Goal: Information Seeking & Learning: Learn about a topic

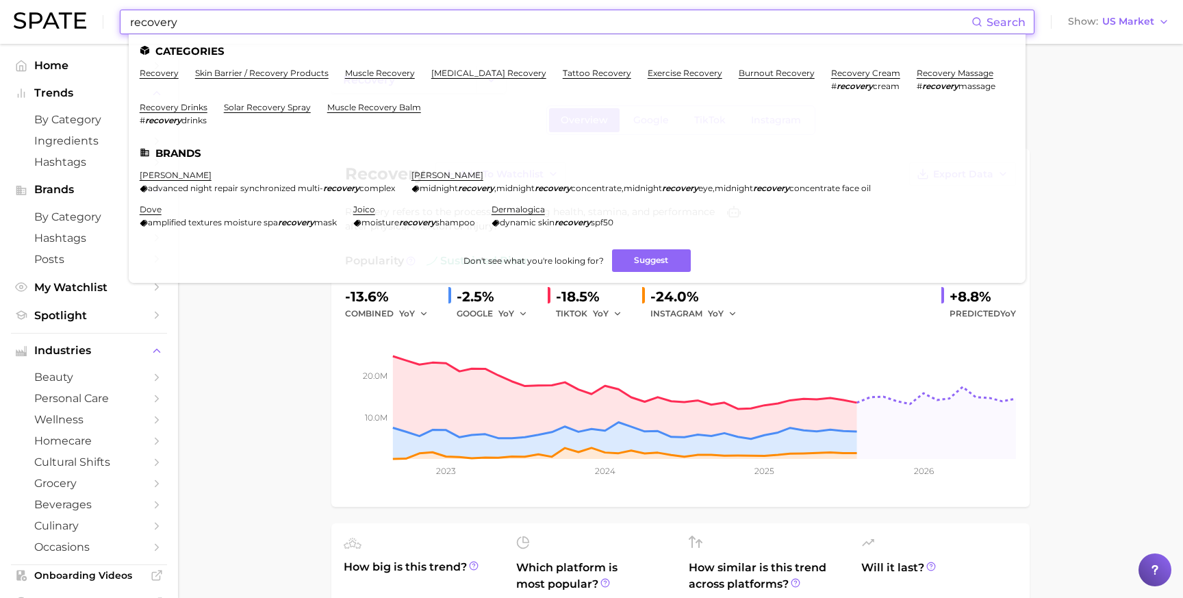
click at [259, 14] on input "recovery" at bounding box center [550, 21] width 843 height 23
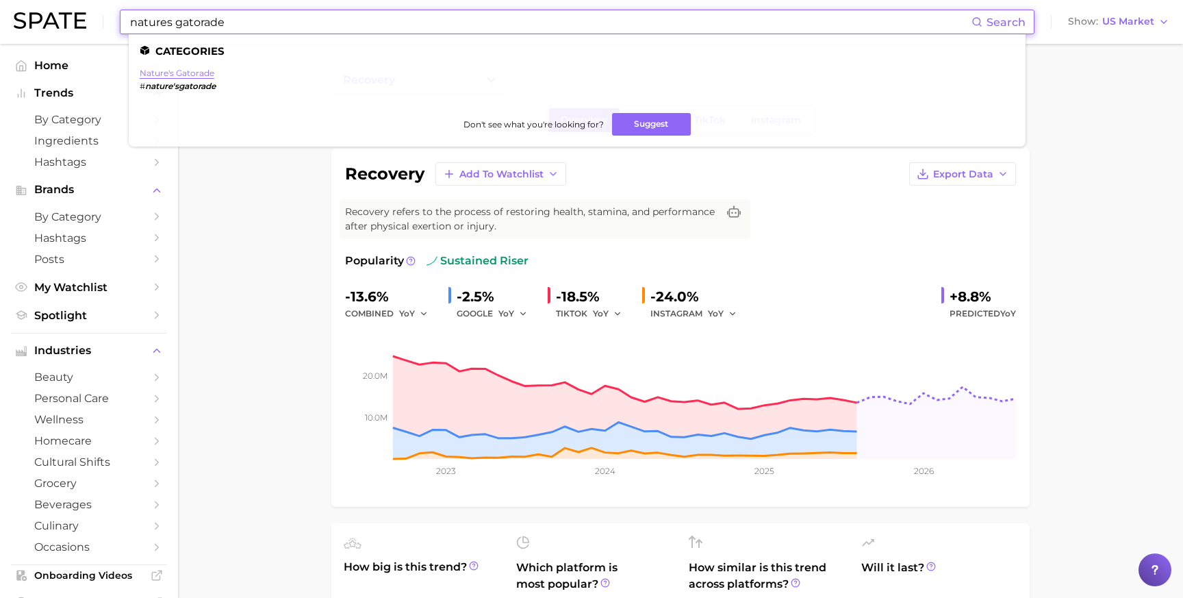
type input "natures gatorade"
click at [176, 70] on link "nature's gatorade" at bounding box center [177, 73] width 75 height 10
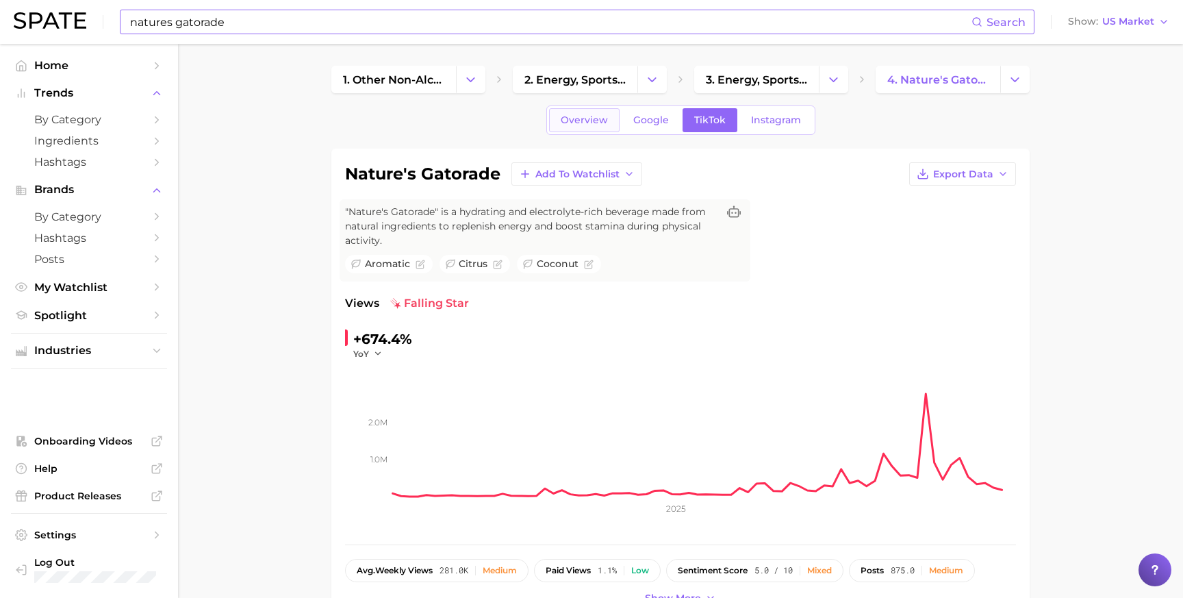
click at [594, 118] on span "Overview" at bounding box center [584, 120] width 47 height 12
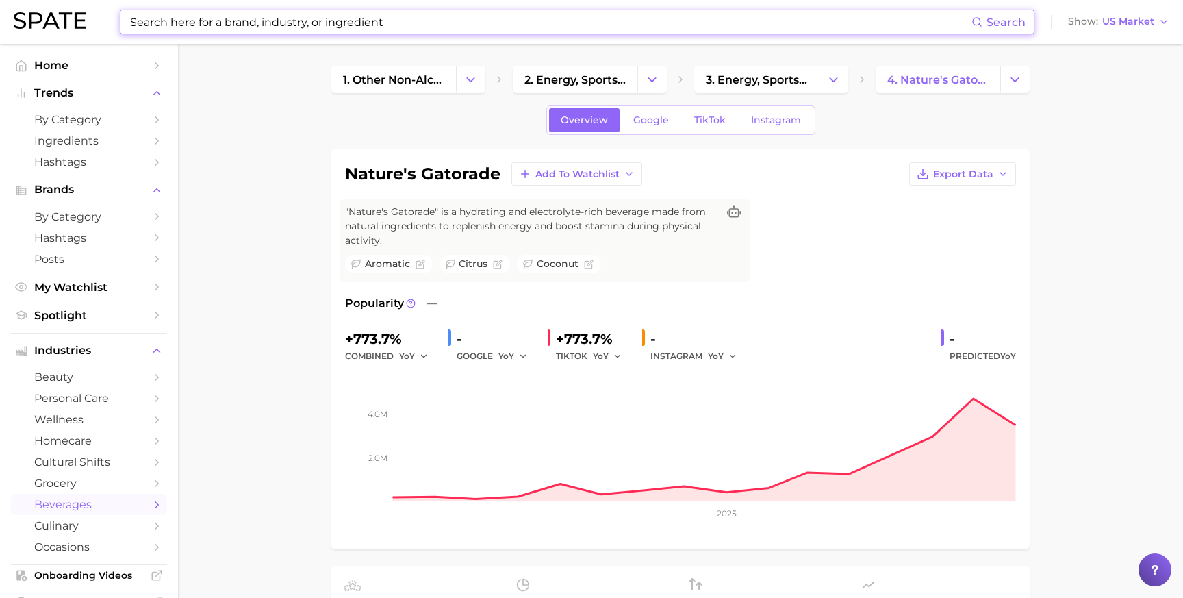
scroll to position [18, 0]
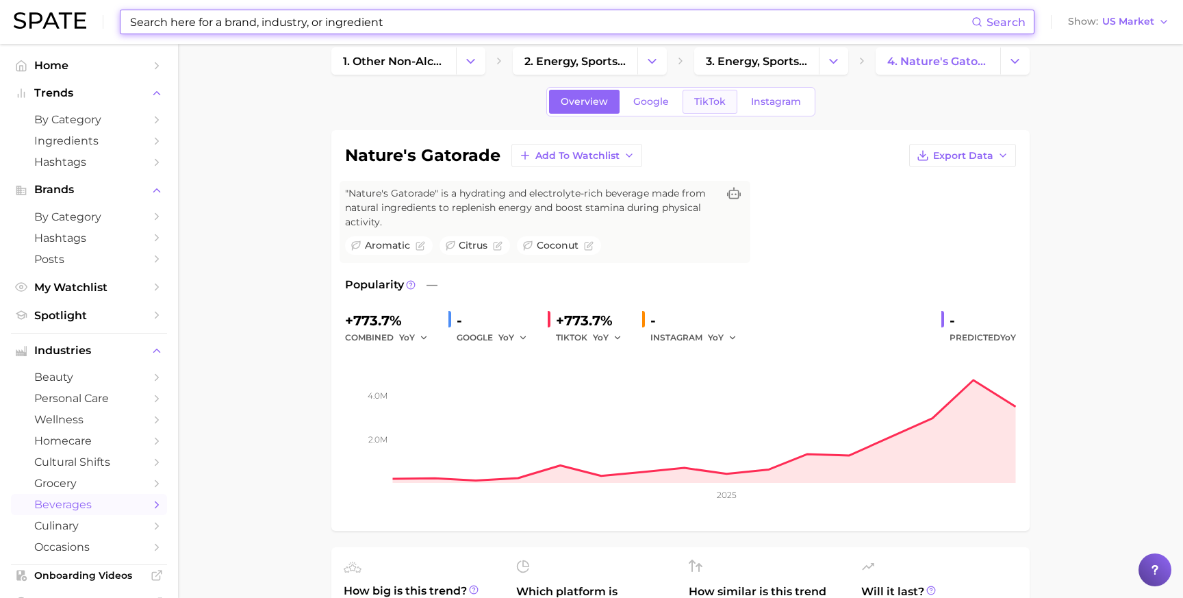
click at [709, 104] on span "TikTok" at bounding box center [709, 102] width 31 height 12
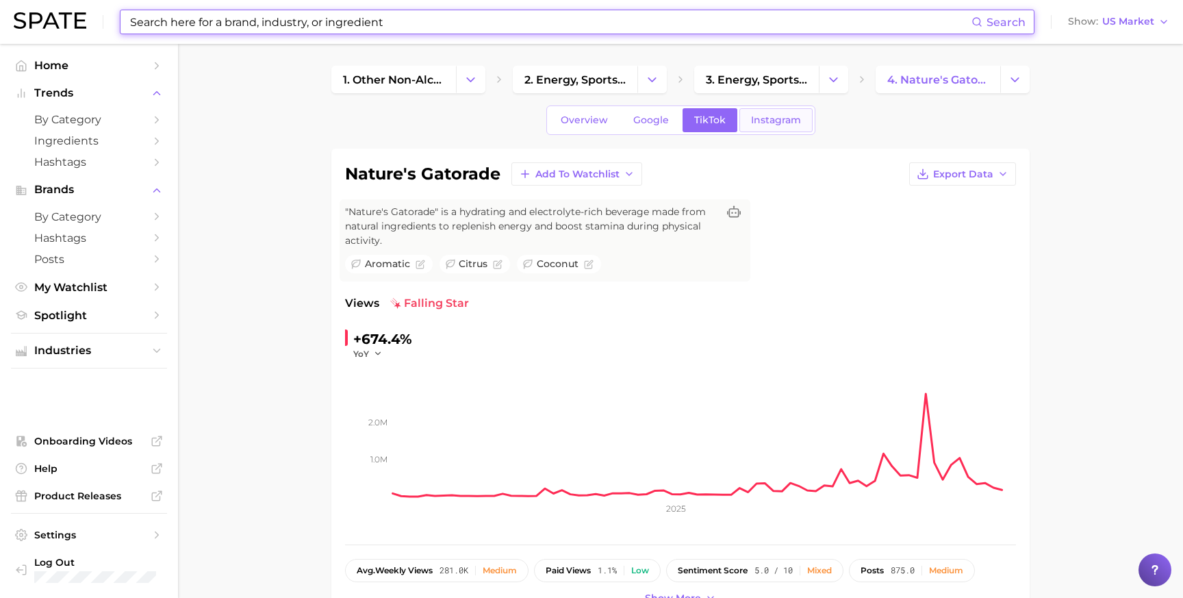
click at [785, 123] on span "Instagram" at bounding box center [776, 120] width 50 height 12
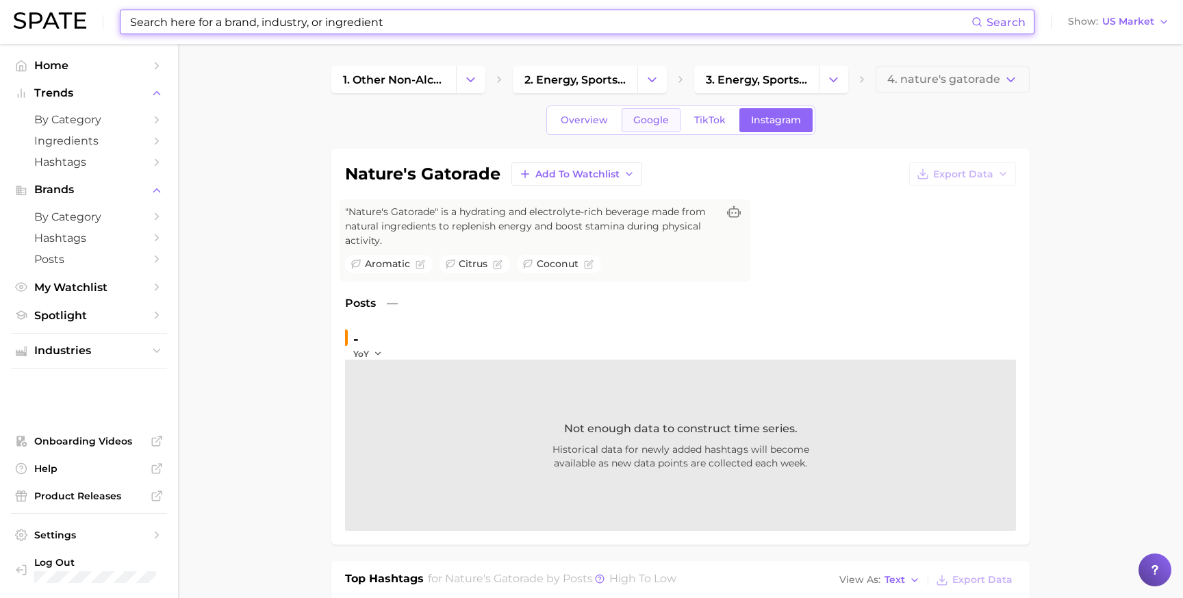
click at [650, 116] on span "Google" at bounding box center [651, 120] width 36 height 12
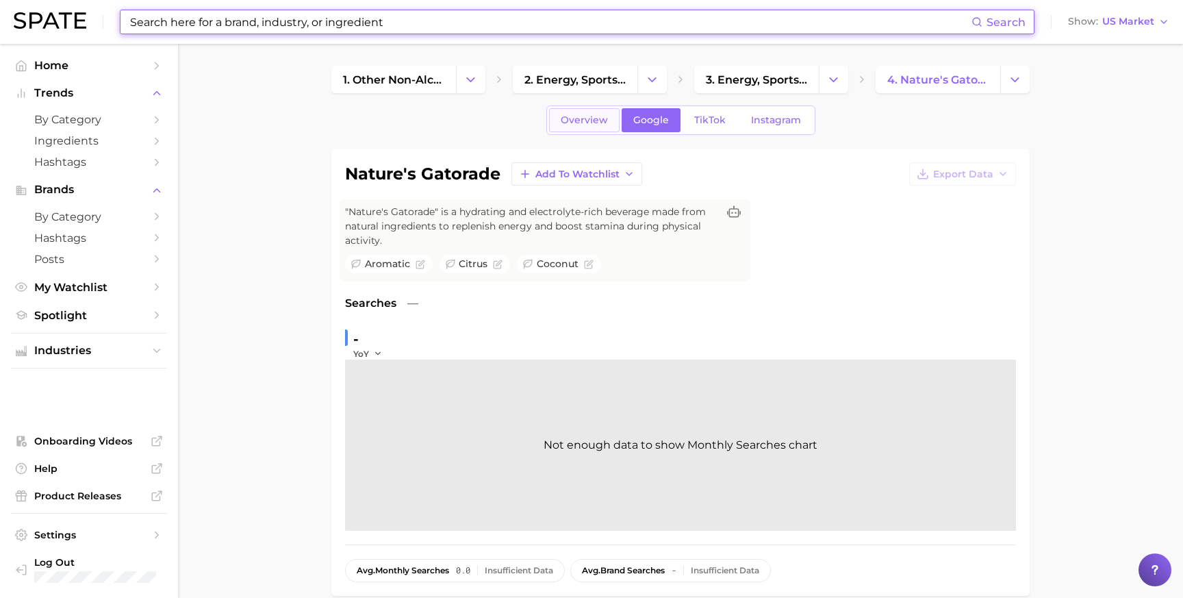
click at [579, 127] on link "Overview" at bounding box center [584, 120] width 71 height 24
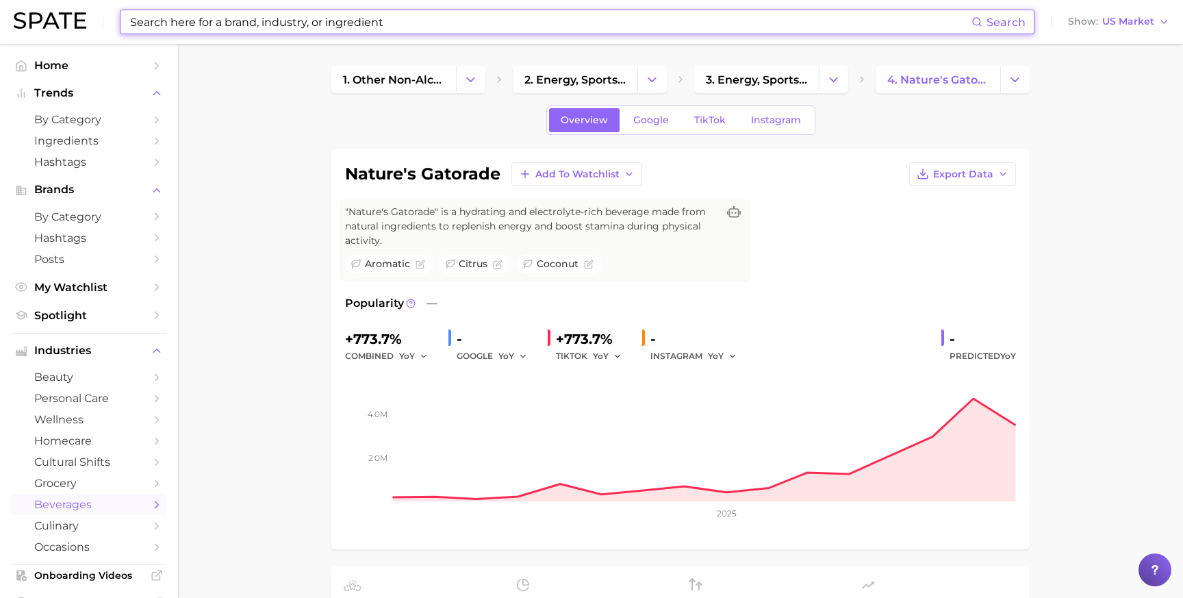
scroll to position [24, 0]
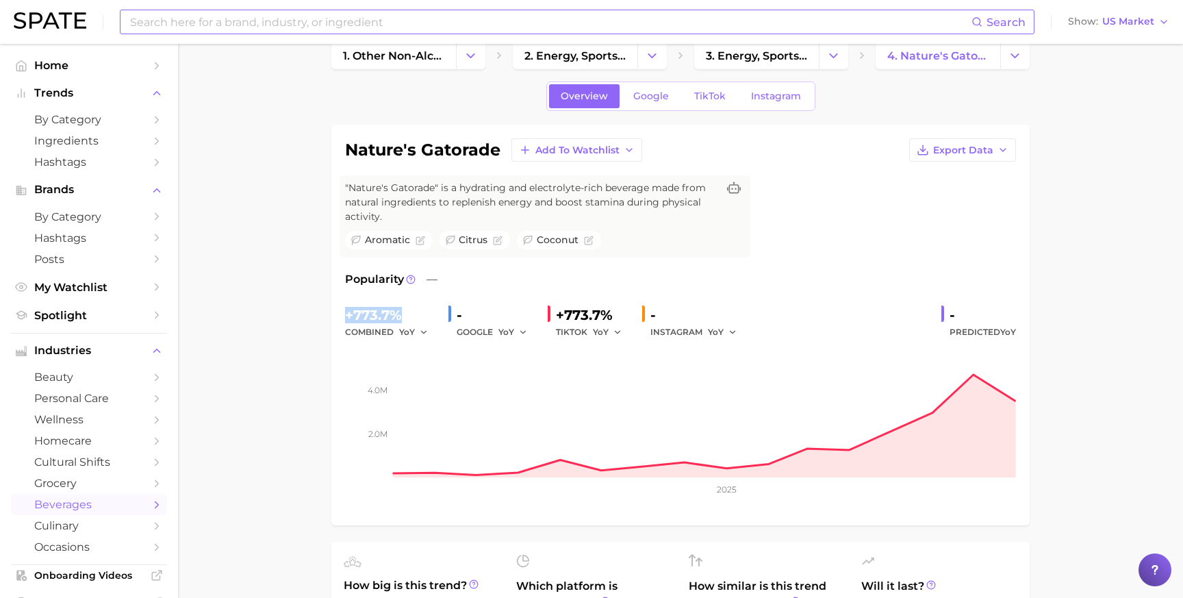
drag, startPoint x: 340, startPoint y: 315, endPoint x: 407, endPoint y: 316, distance: 67.1
click at [407, 316] on div "nature's gatorade Add to Watchlist Export Data "Nature's Gatorade" is a hydrati…" at bounding box center [680, 325] width 698 height 401
copy div "+773.7%"
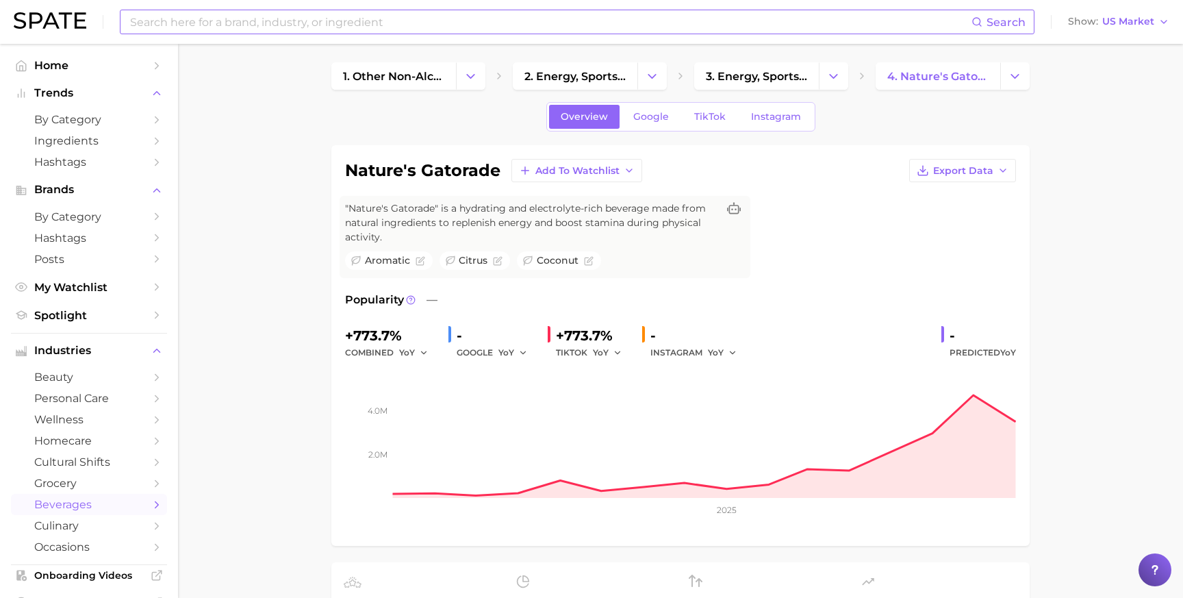
scroll to position [0, 0]
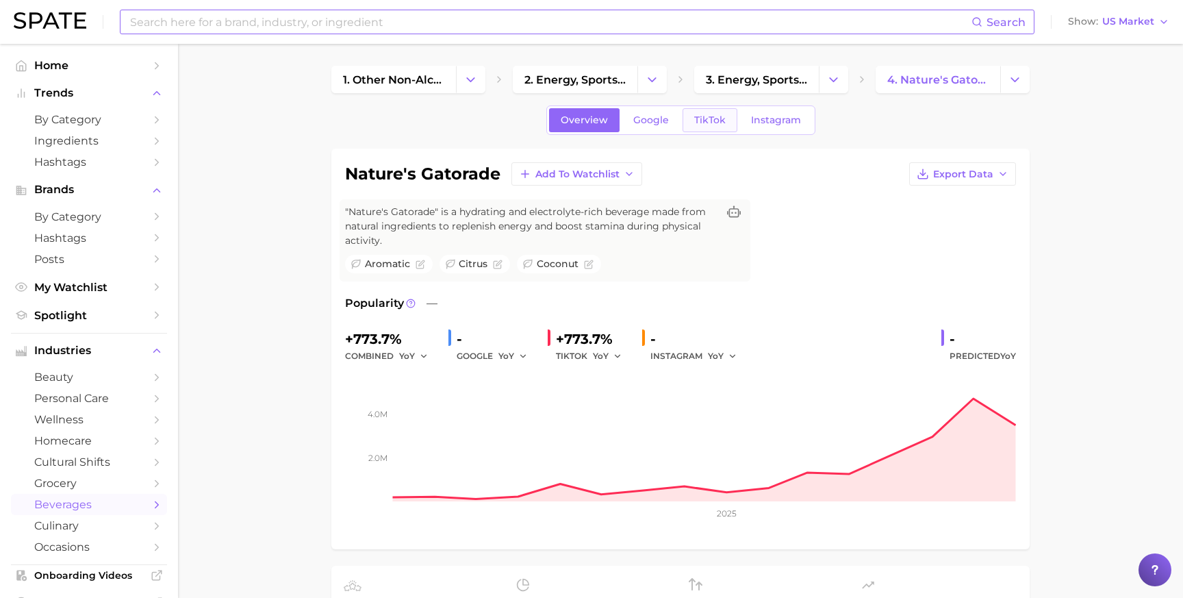
click at [713, 126] on link "TikTok" at bounding box center [710, 120] width 55 height 24
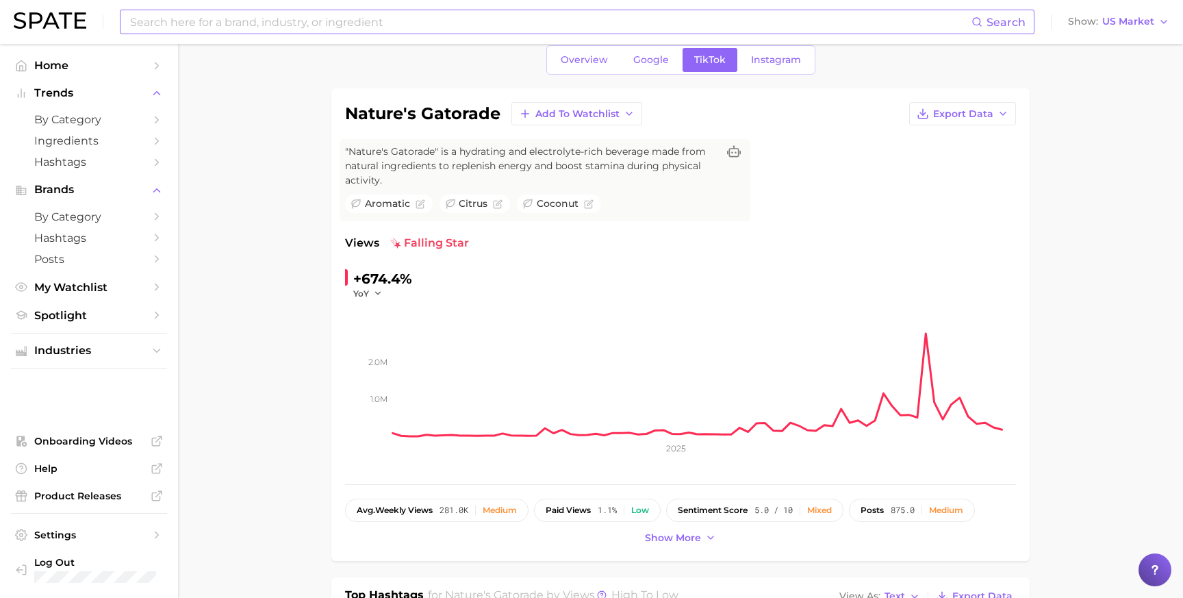
scroll to position [62, 0]
click at [592, 60] on span "Overview" at bounding box center [584, 59] width 47 height 12
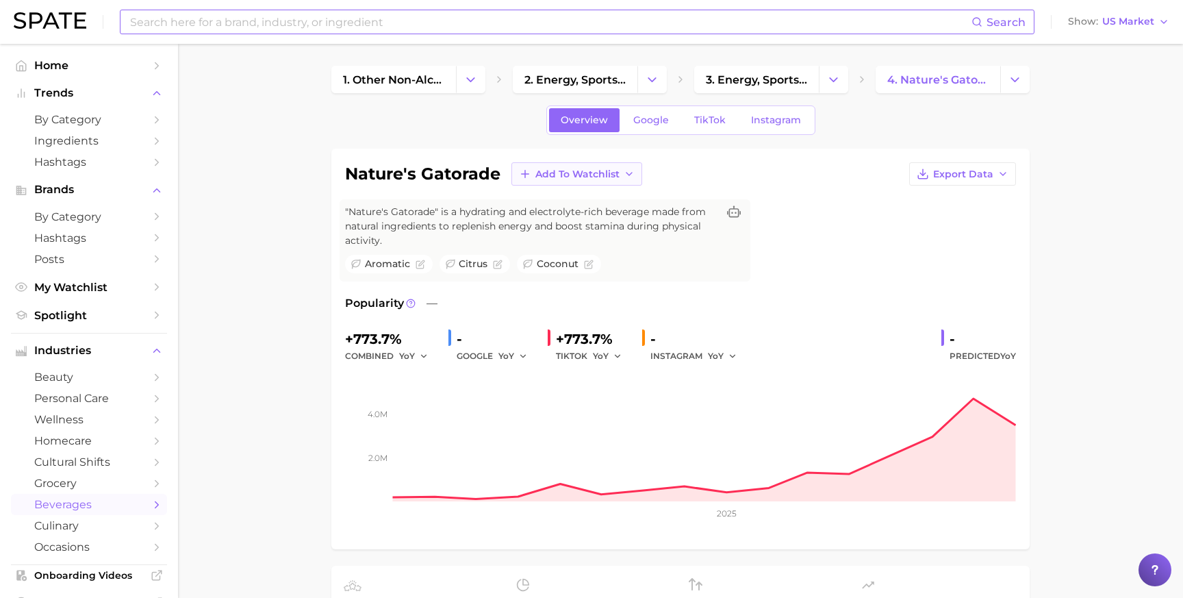
click at [596, 173] on span "Add to Watchlist" at bounding box center [577, 174] width 84 height 12
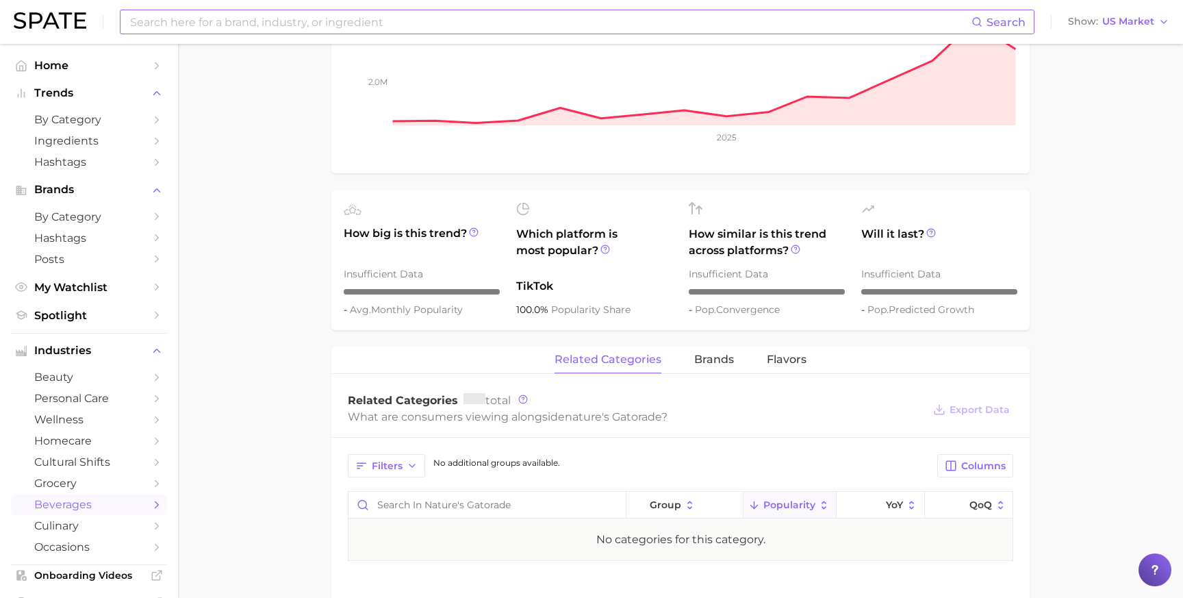
scroll to position [431, 0]
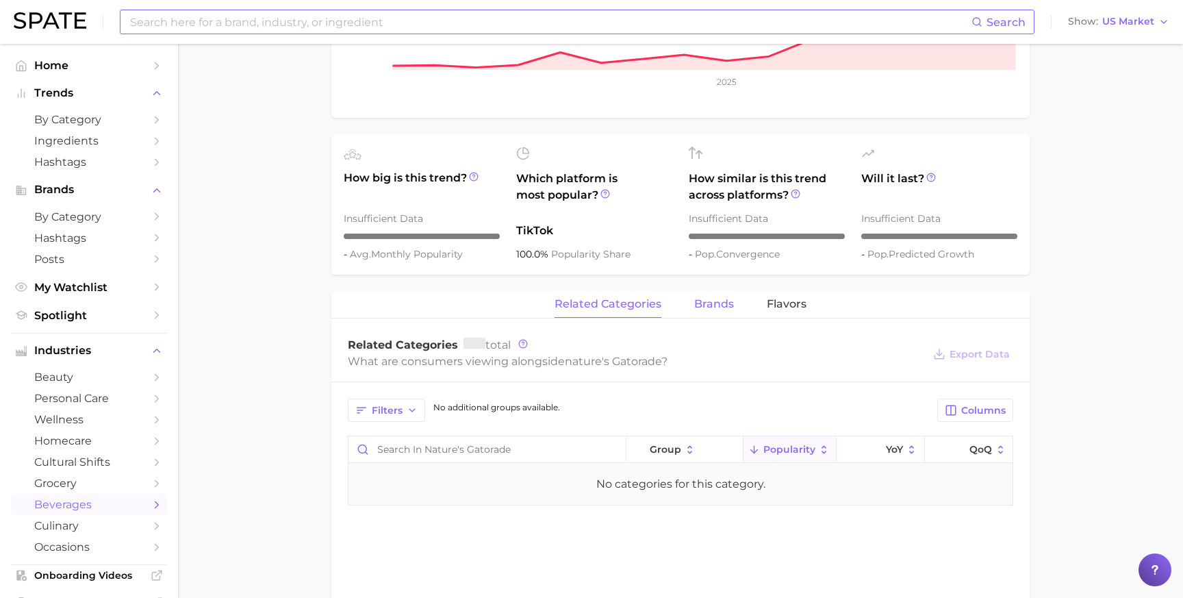
click at [726, 304] on span "brands" at bounding box center [714, 304] width 40 height 12
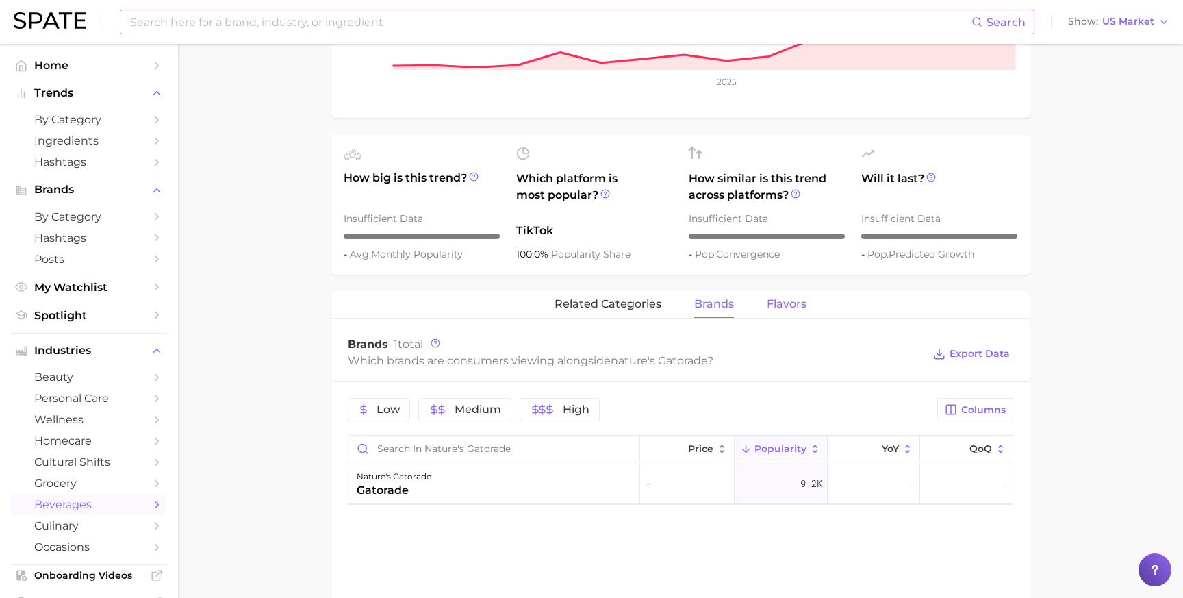
click at [787, 318] on button "Flavors" at bounding box center [787, 304] width 40 height 27
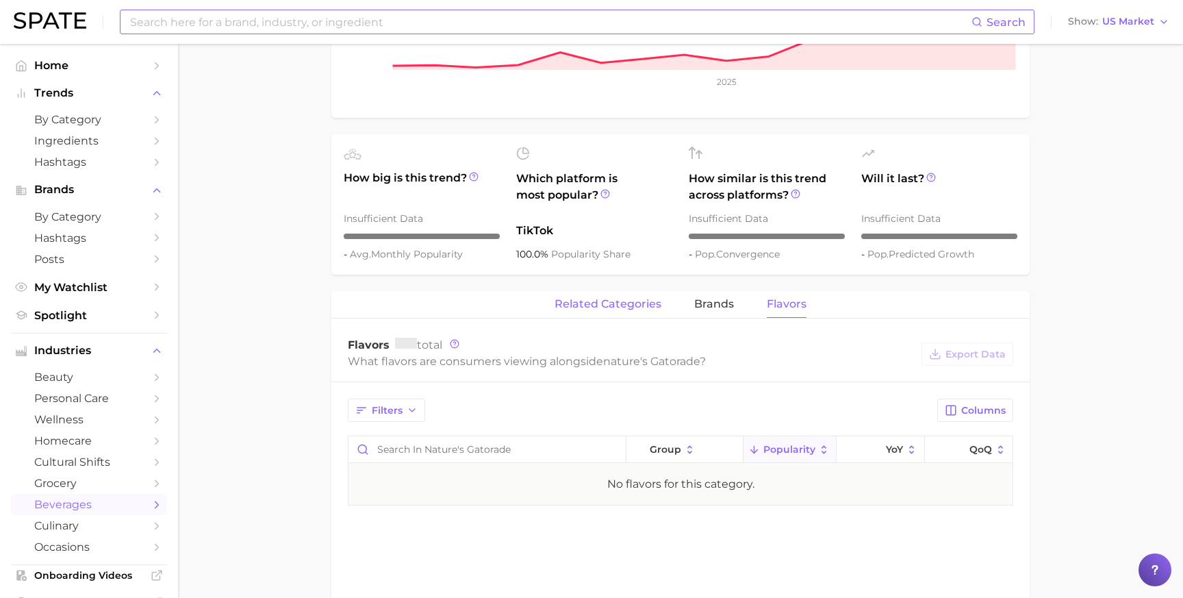
click at [587, 301] on span "related categories" at bounding box center [608, 304] width 107 height 12
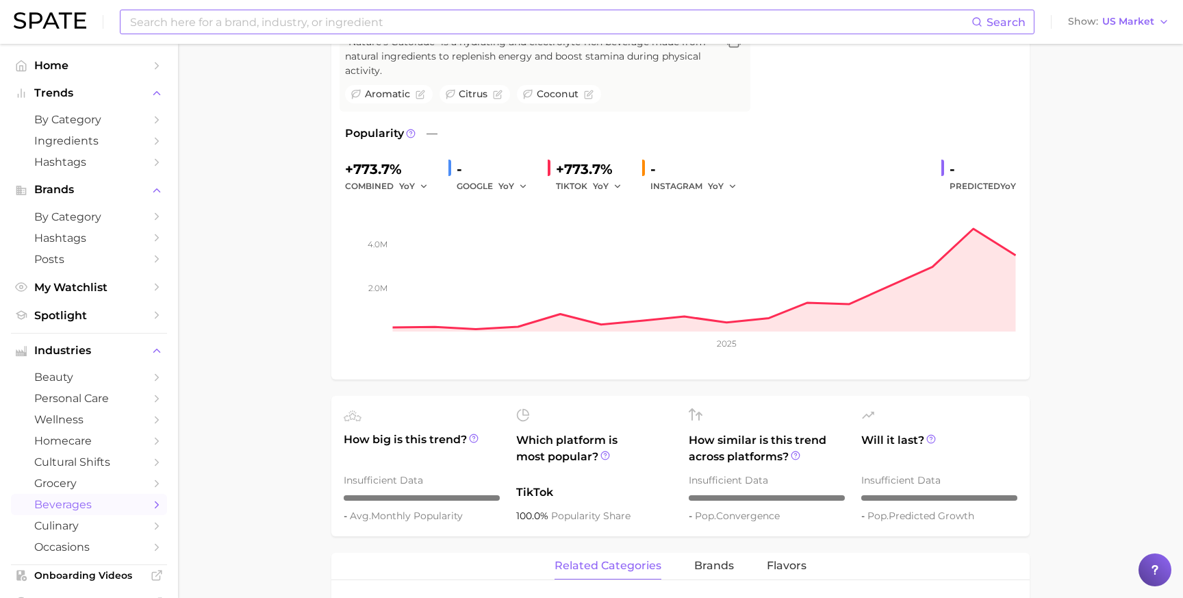
scroll to position [0, 0]
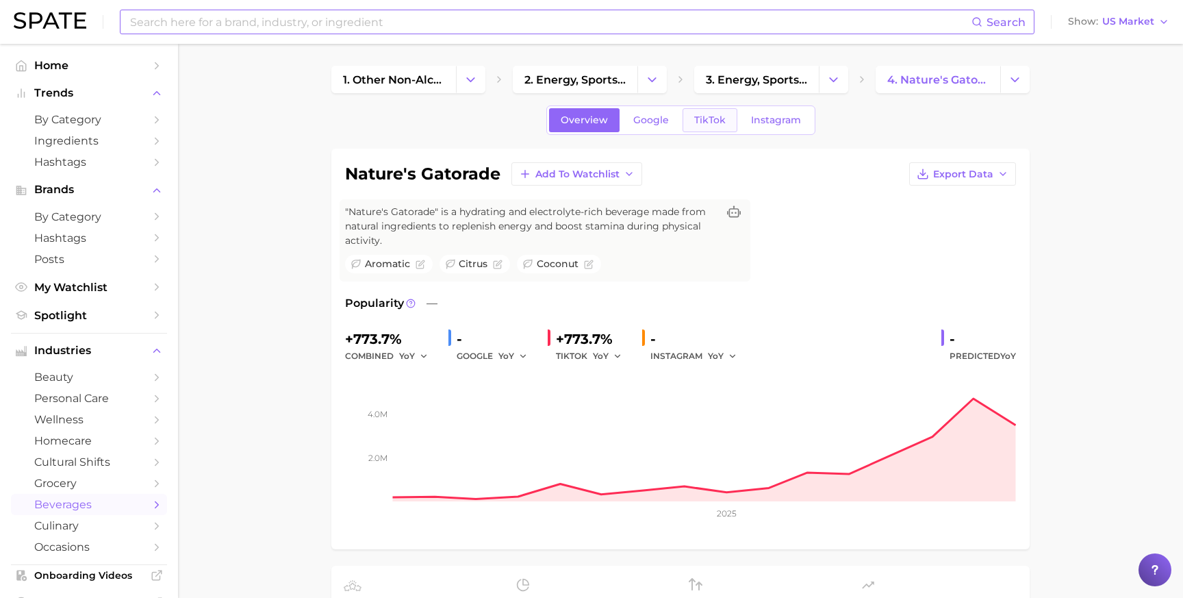
click at [711, 123] on span "TikTok" at bounding box center [709, 120] width 31 height 12
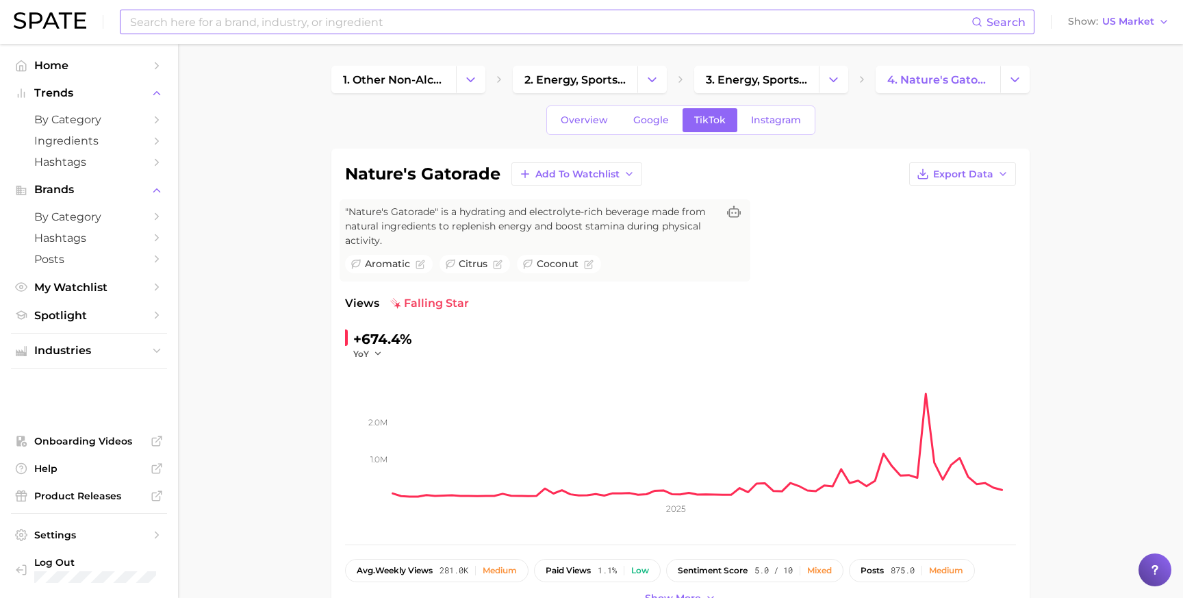
click at [585, 117] on span "Overview" at bounding box center [584, 120] width 47 height 12
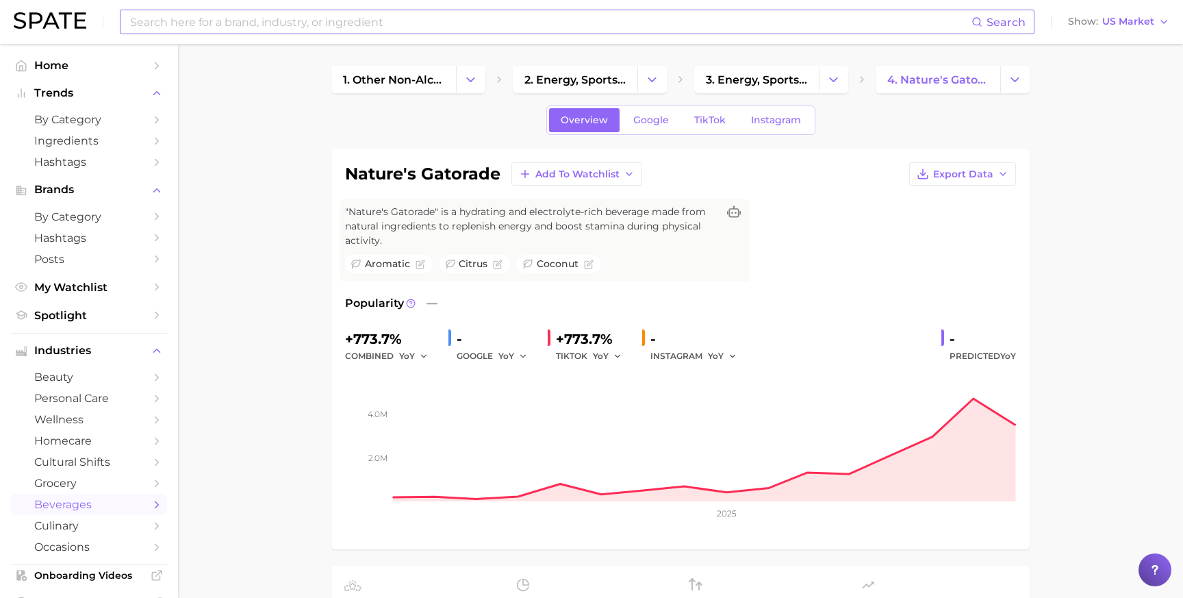
click at [247, 21] on input at bounding box center [550, 21] width 843 height 23
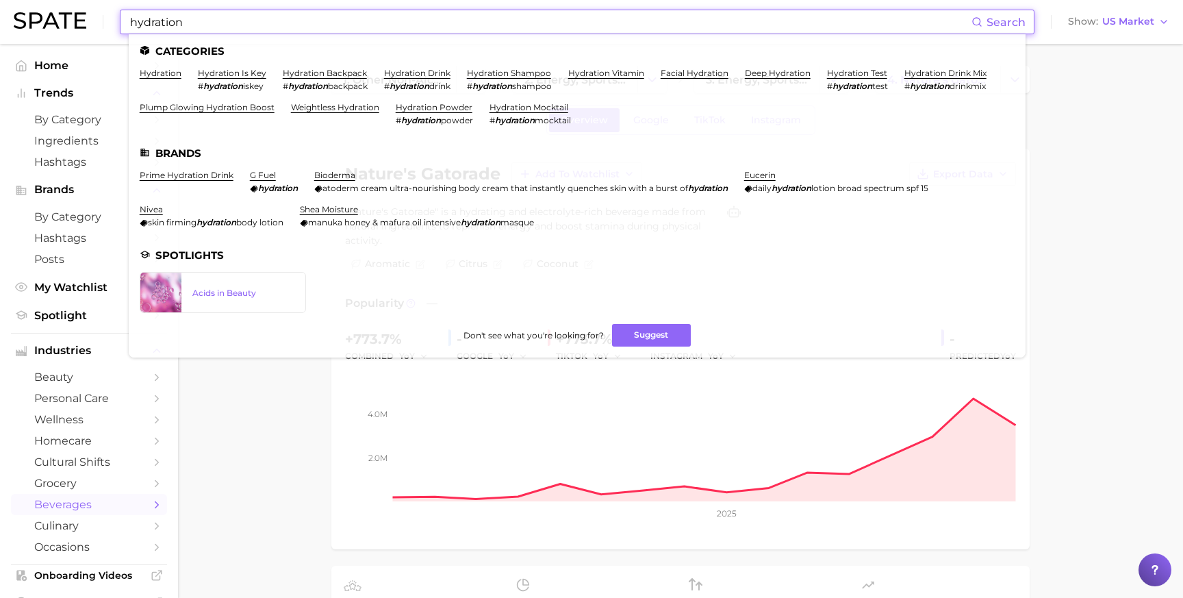
type input "hydration"
click at [250, 25] on input "hydration" at bounding box center [550, 21] width 843 height 23
click at [173, 73] on link "hydration" at bounding box center [161, 73] width 42 height 10
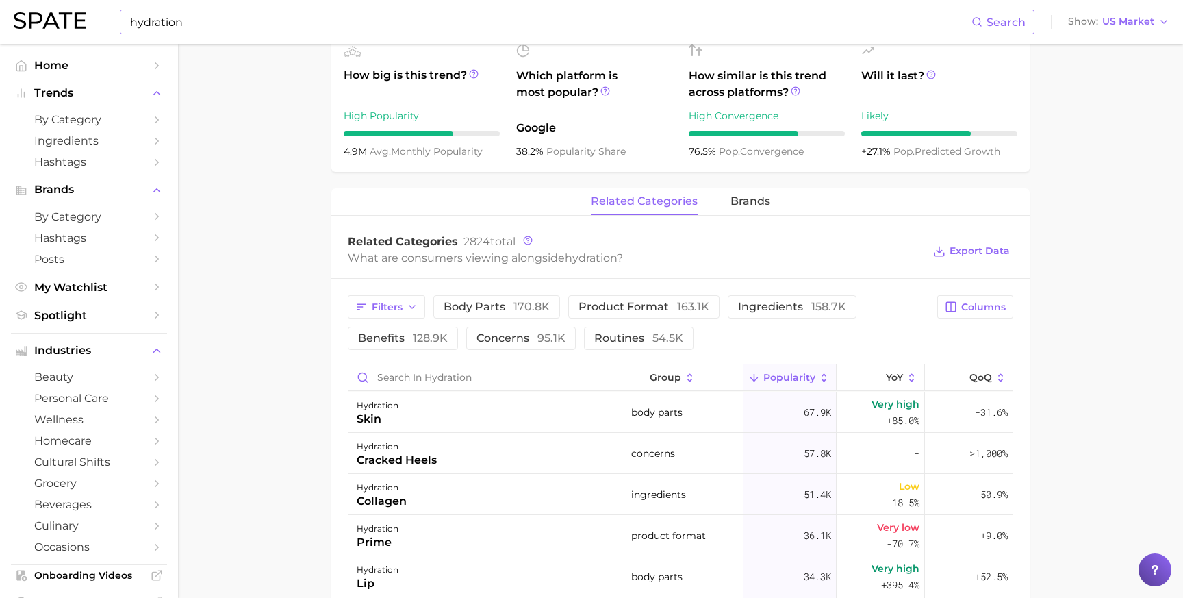
scroll to position [494, 0]
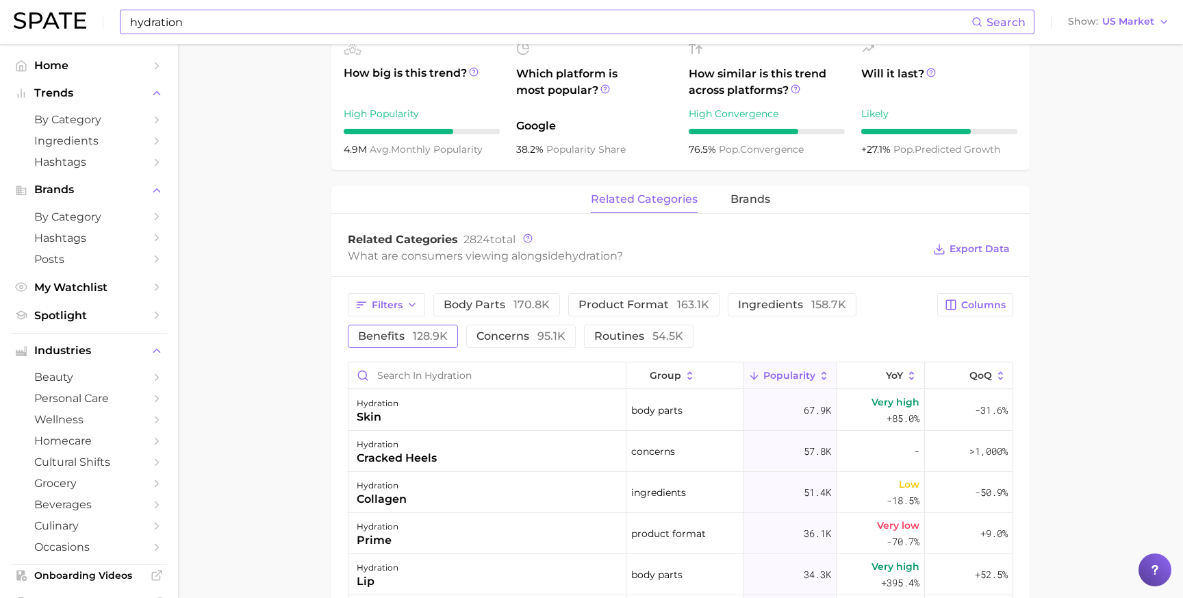
click at [405, 342] on span "benefits 128.9k" at bounding box center [403, 336] width 90 height 11
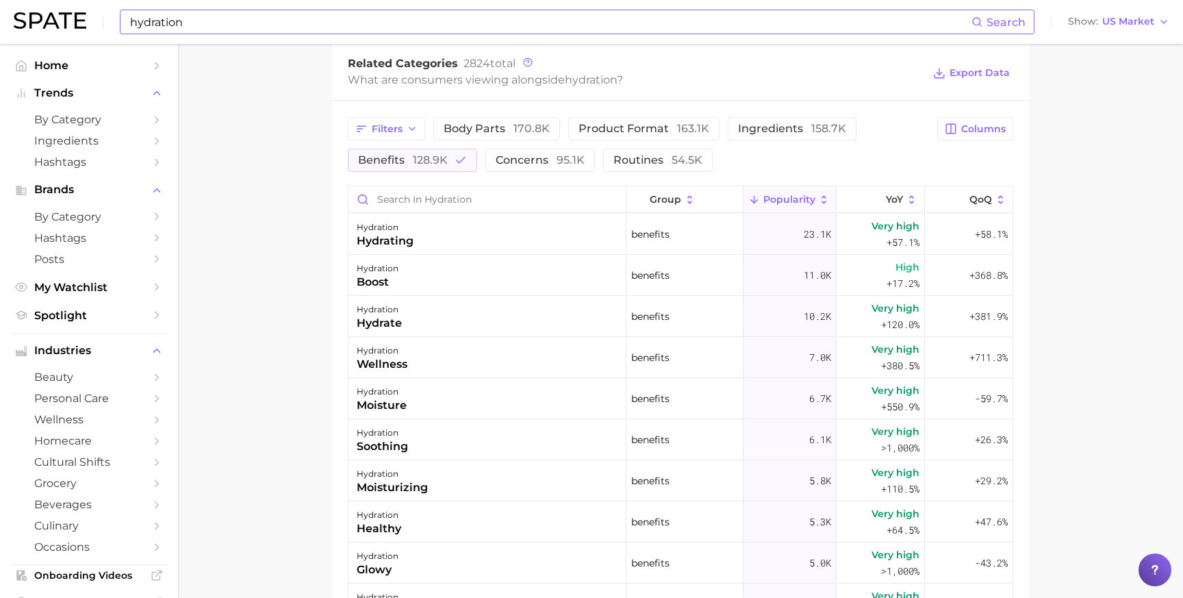
scroll to position [670, 0]
click at [408, 164] on span "benefits 128.9k" at bounding box center [403, 159] width 90 height 11
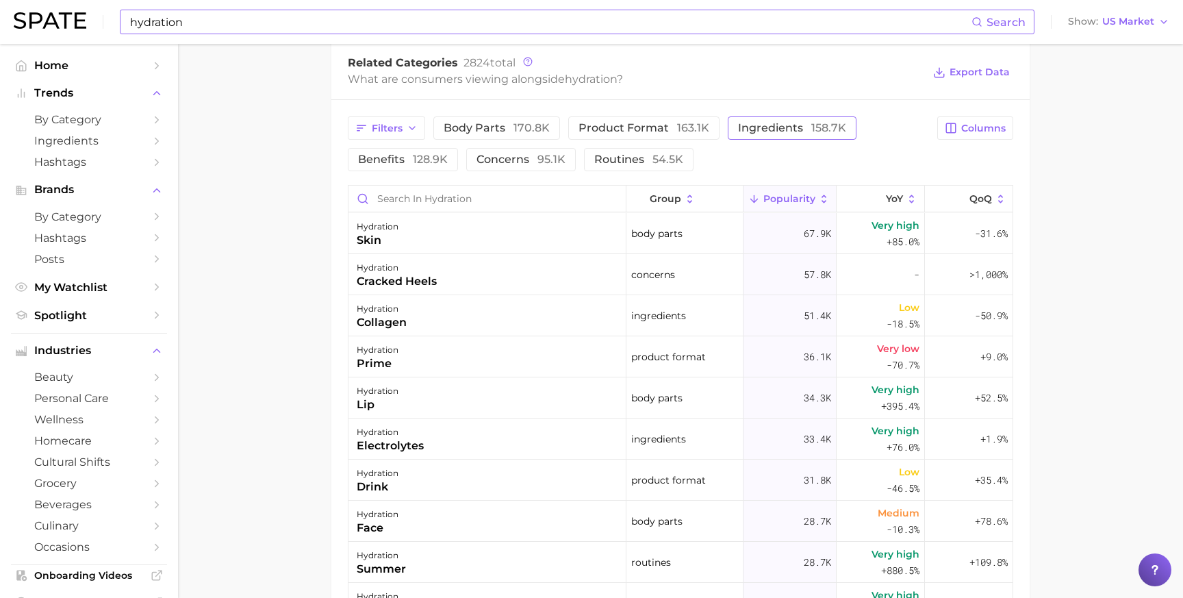
click at [758, 131] on span "ingredients 158.7k" at bounding box center [792, 128] width 108 height 11
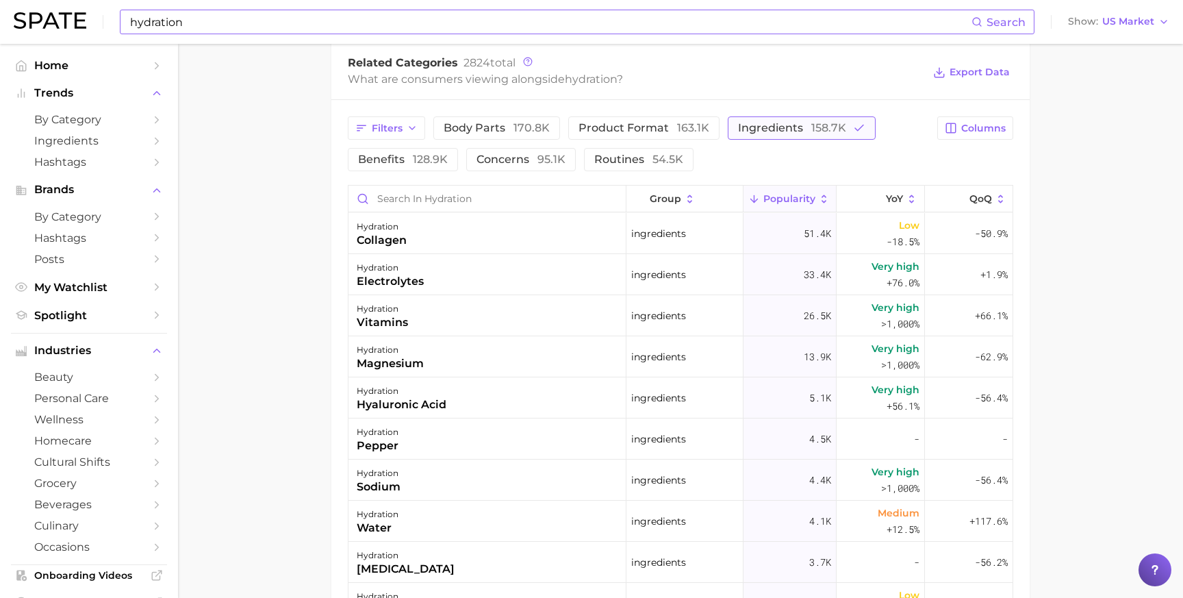
click at [778, 133] on span "ingredients 158.7k" at bounding box center [792, 128] width 108 height 11
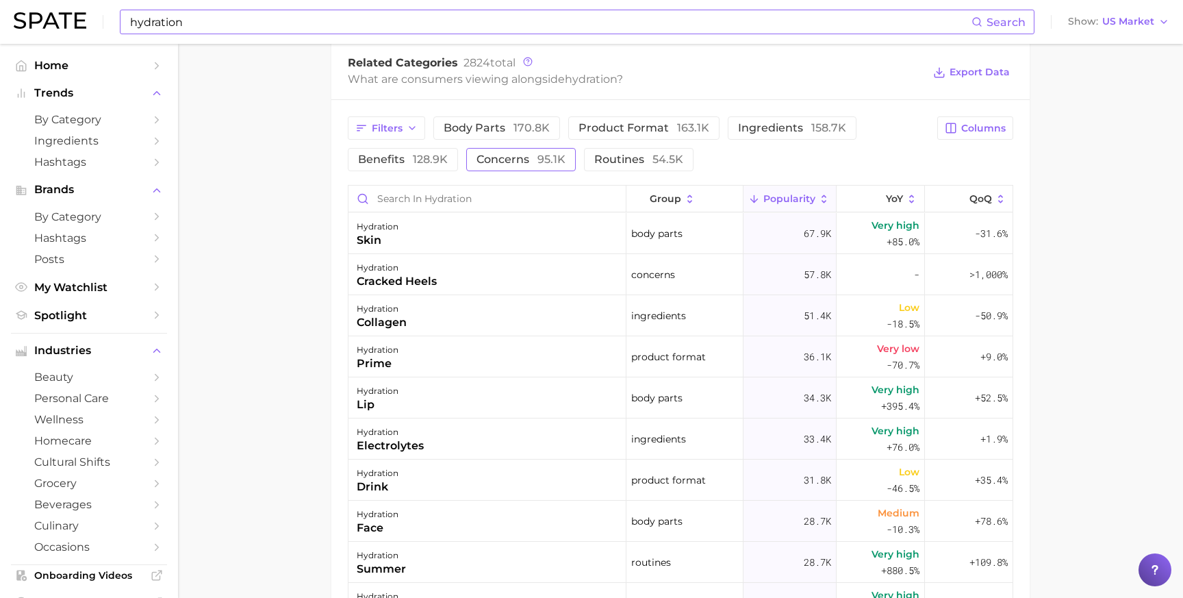
click at [539, 160] on span "95.1k" at bounding box center [551, 159] width 28 height 13
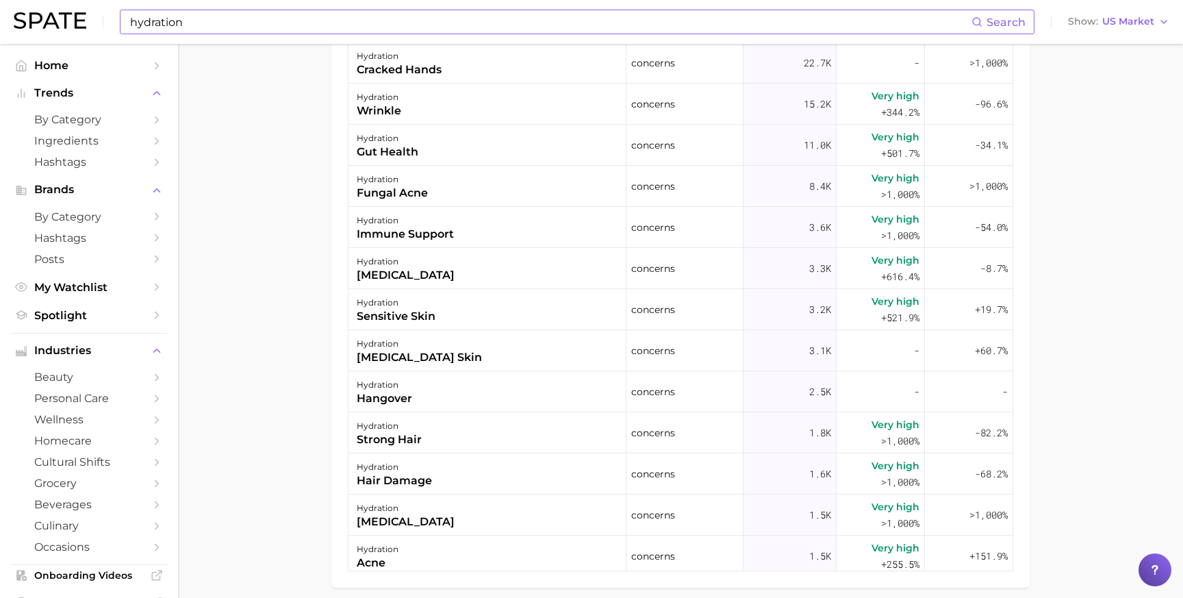
scroll to position [893, 0]
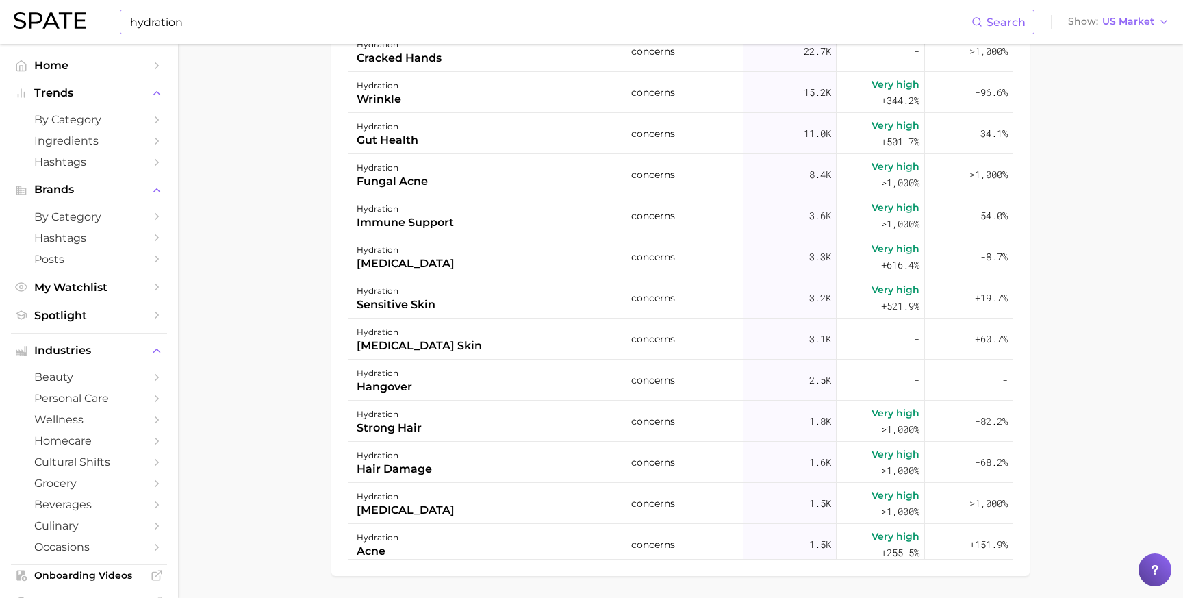
click at [206, 40] on div "hydration Search Show US Market" at bounding box center [592, 22] width 1156 height 44
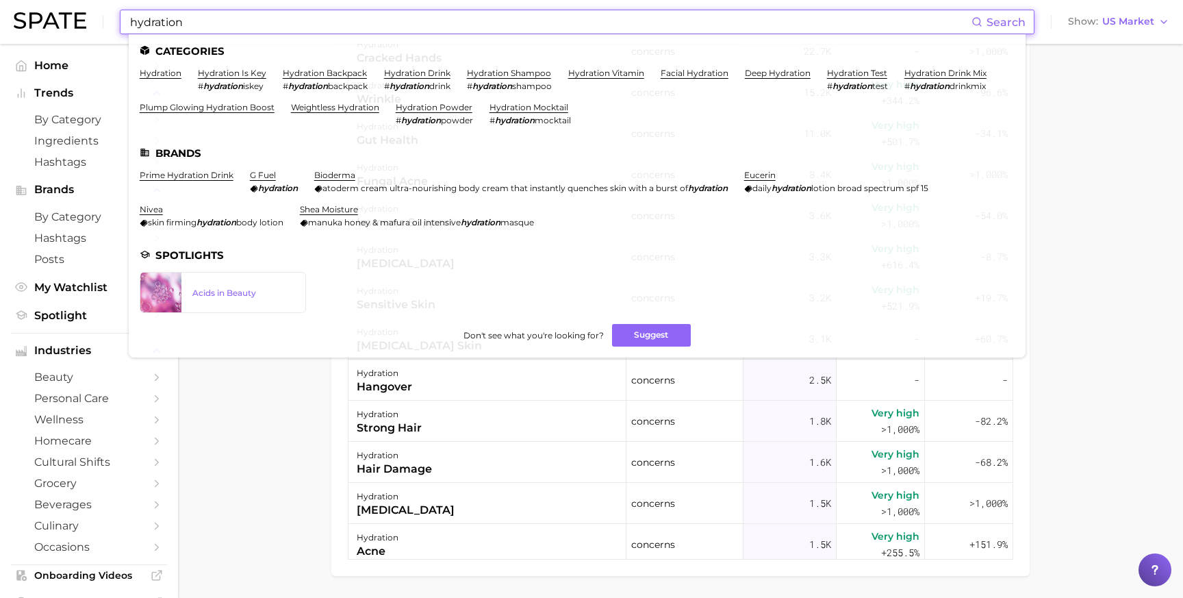
click at [206, 23] on input "hydration" at bounding box center [550, 21] width 843 height 23
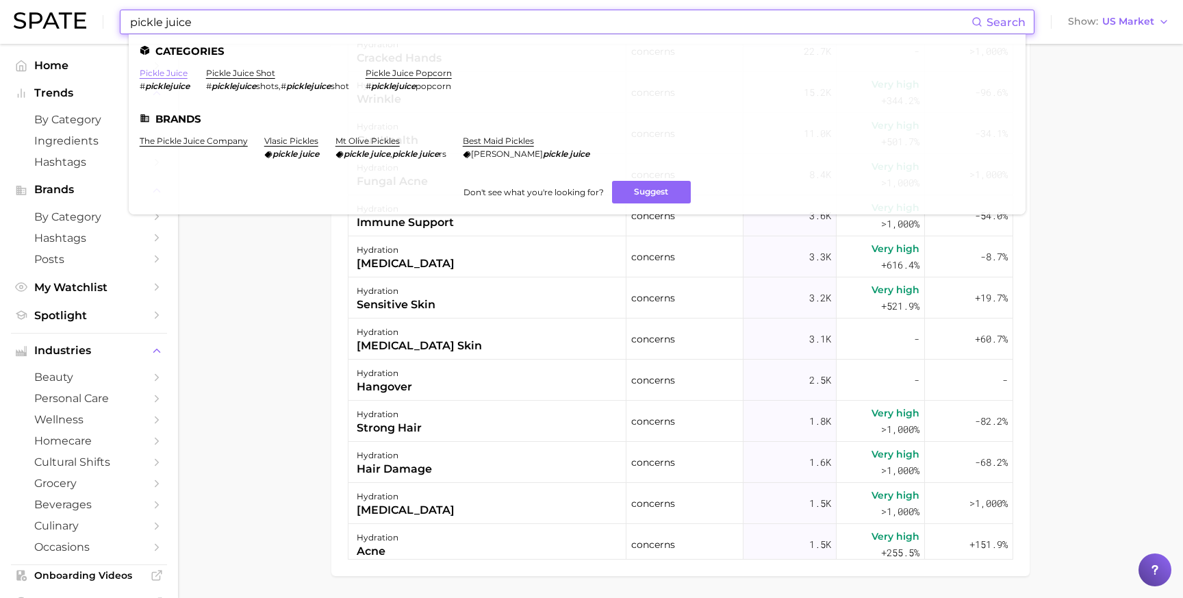
type input "pickle juice"
click at [172, 75] on link "pickle juice" at bounding box center [164, 73] width 48 height 10
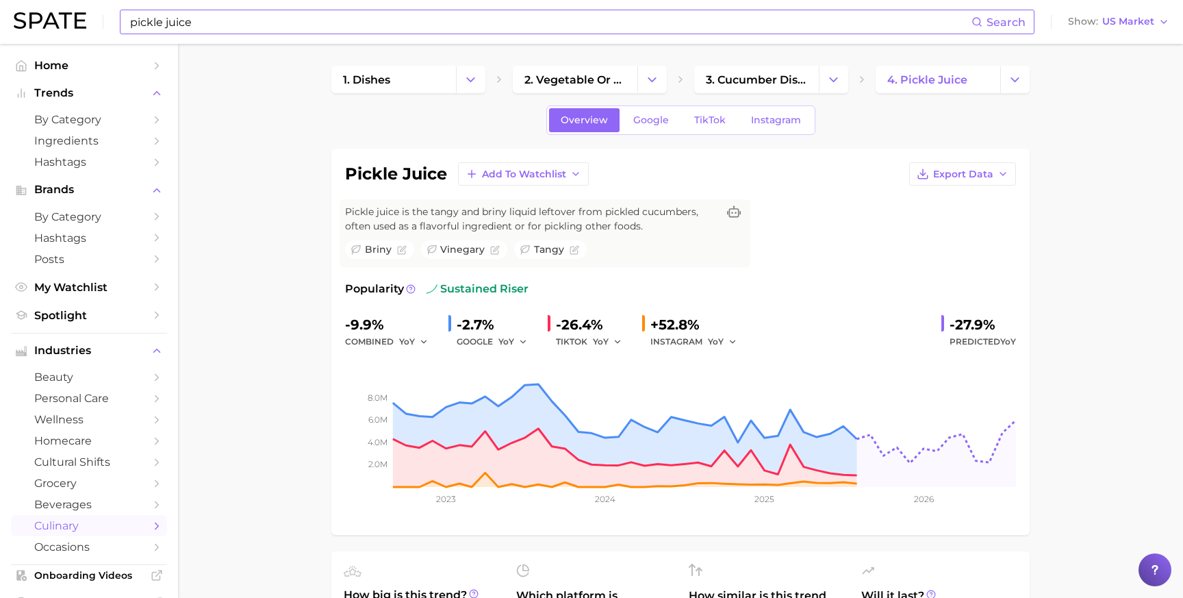
click at [199, 22] on input "pickle juice" at bounding box center [550, 21] width 843 height 23
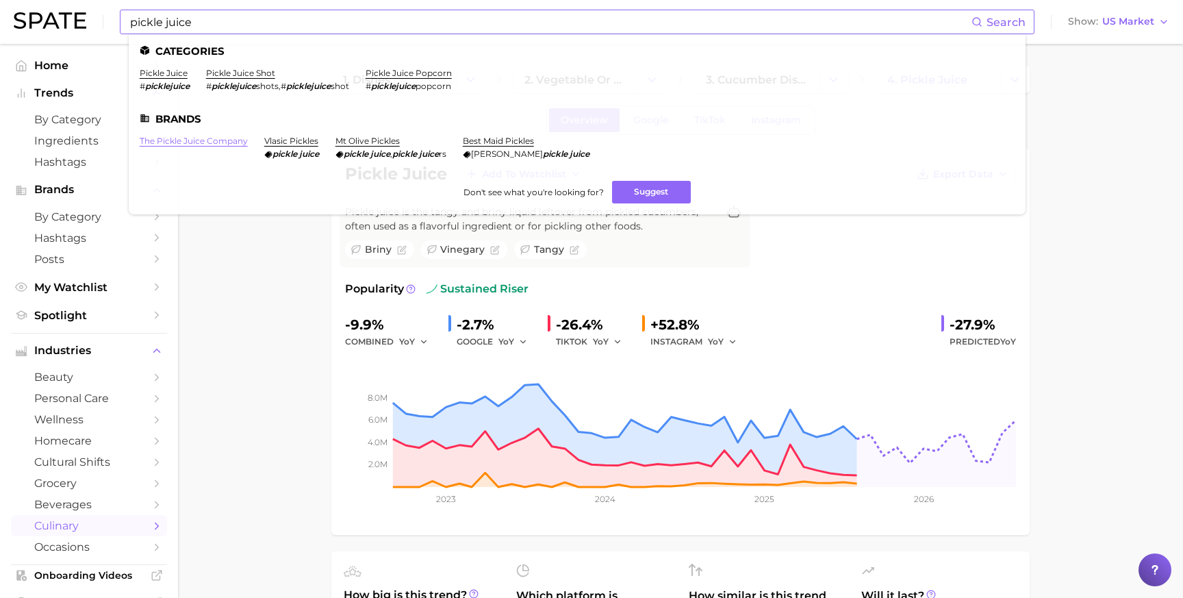
click at [168, 142] on link "the pickle juice company" at bounding box center [194, 141] width 108 height 10
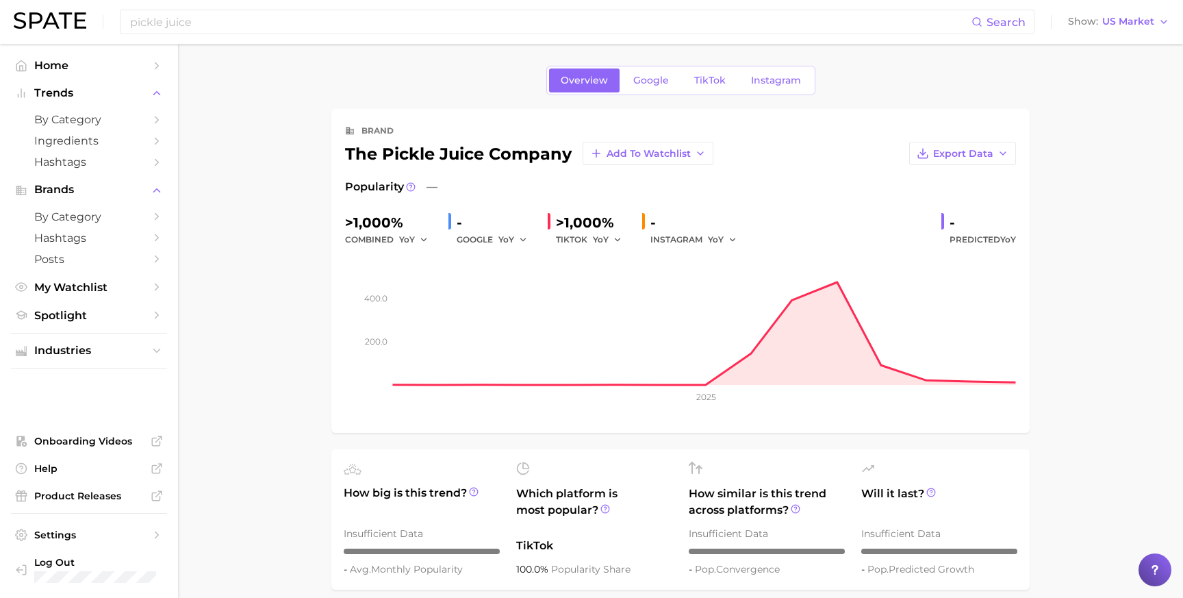
click at [341, 186] on div "brand the pickle juice company Add to Watchlist Export Data Popularity — >1,000…" at bounding box center [680, 271] width 698 height 324
click at [269, 19] on input "pickle juice" at bounding box center [550, 21] width 843 height 23
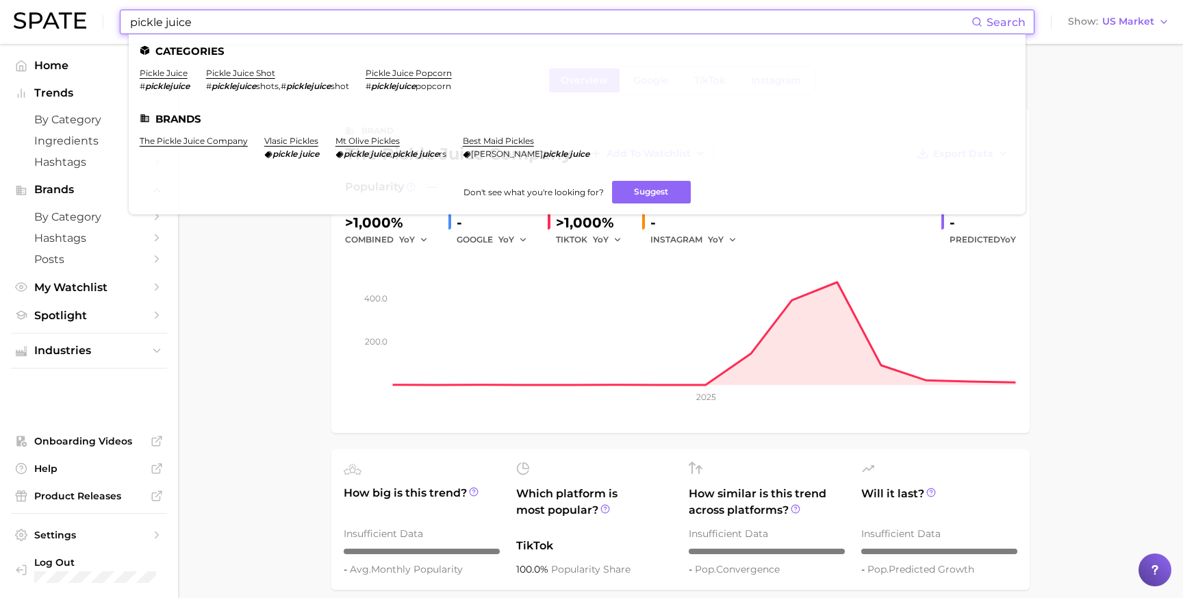
click at [269, 19] on input "pickle juice" at bounding box center [550, 21] width 843 height 23
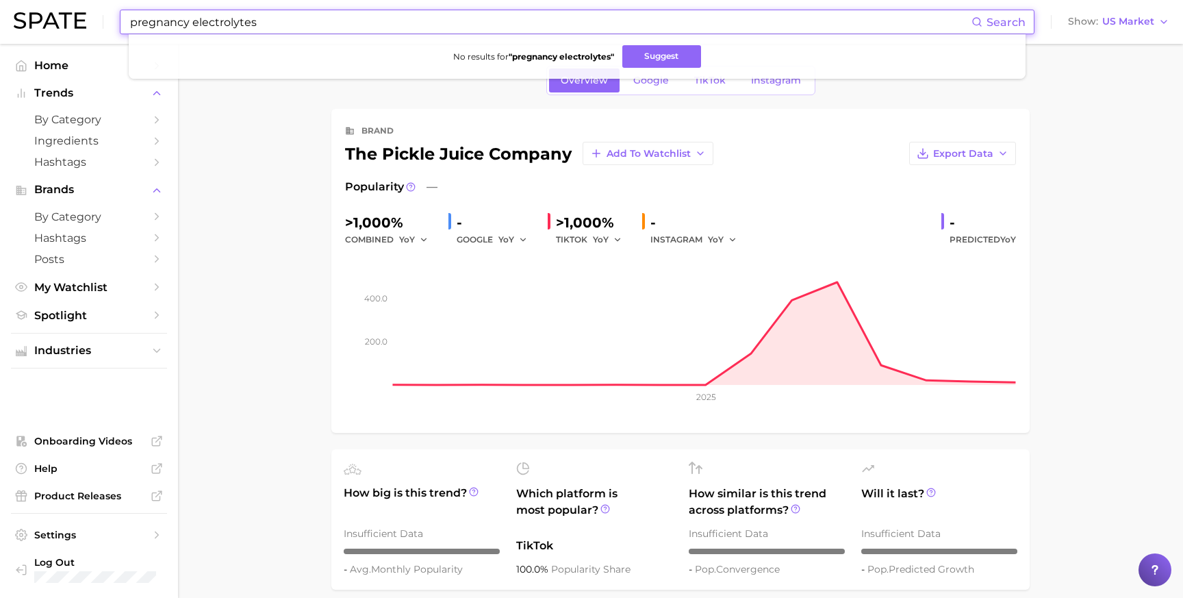
type input "pregnancy electrolyte"
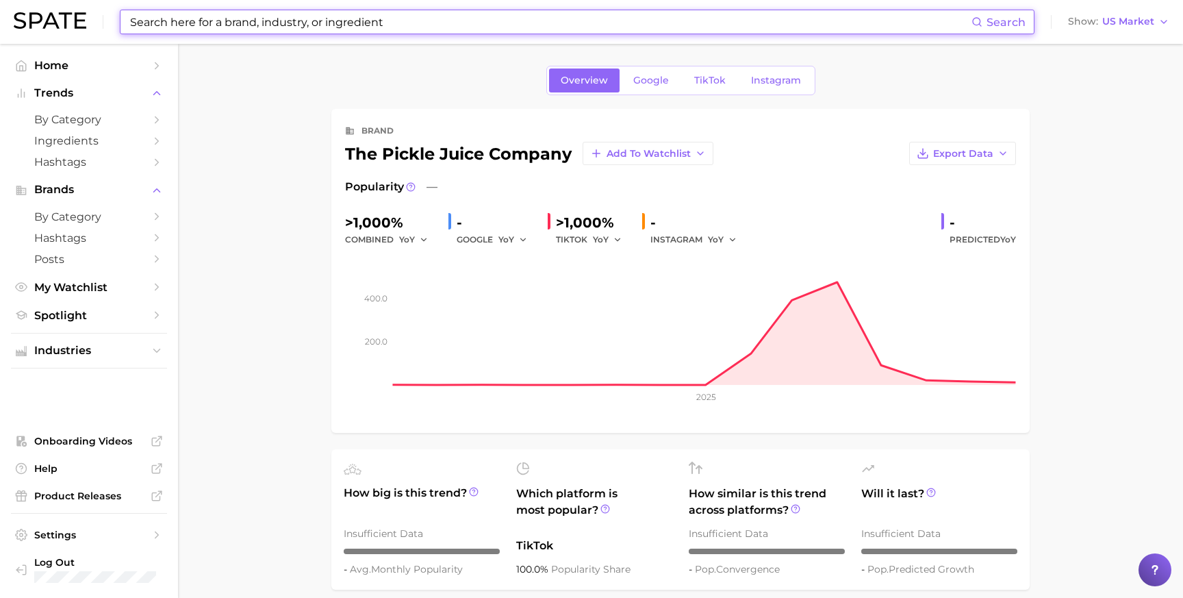
click at [323, 16] on input at bounding box center [550, 21] width 843 height 23
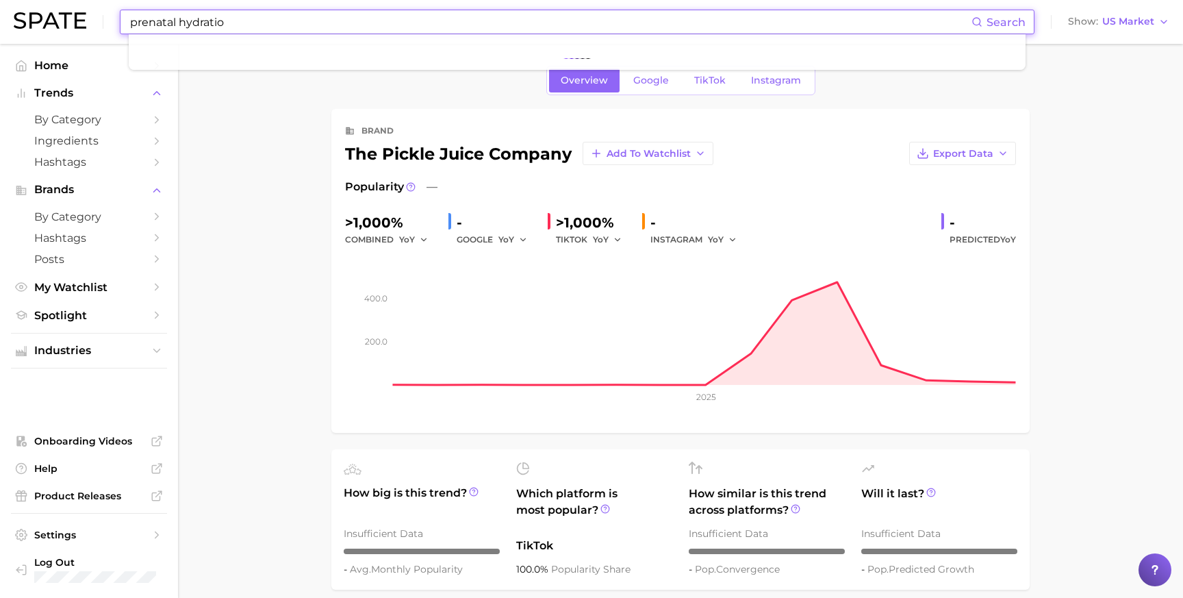
type input "prenatal hydration"
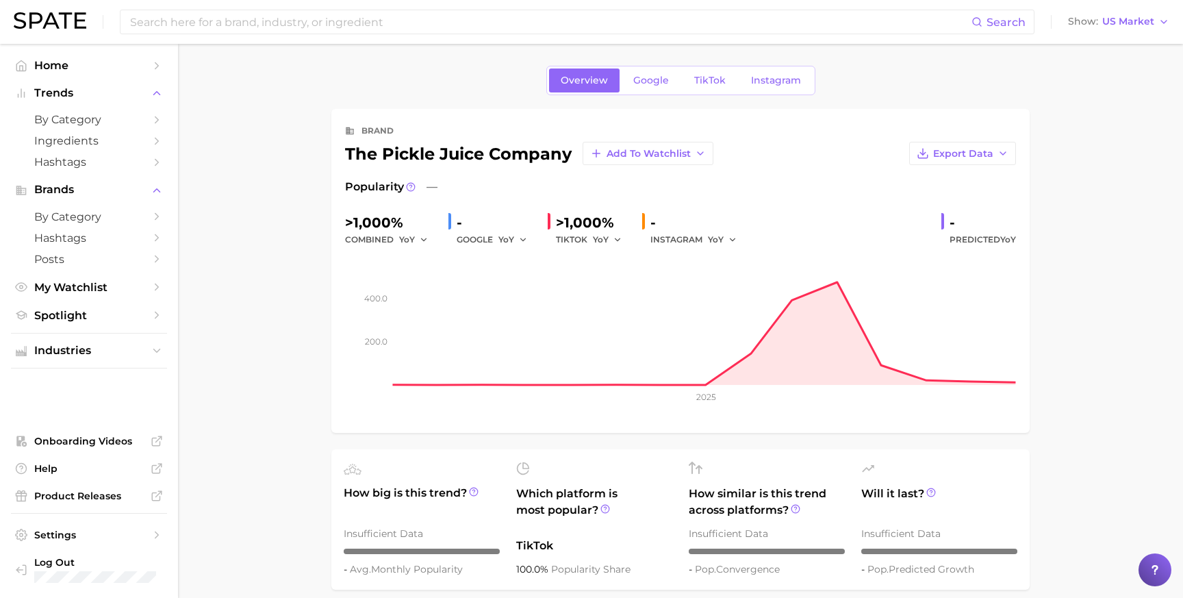
click at [351, 25] on input at bounding box center [550, 21] width 843 height 23
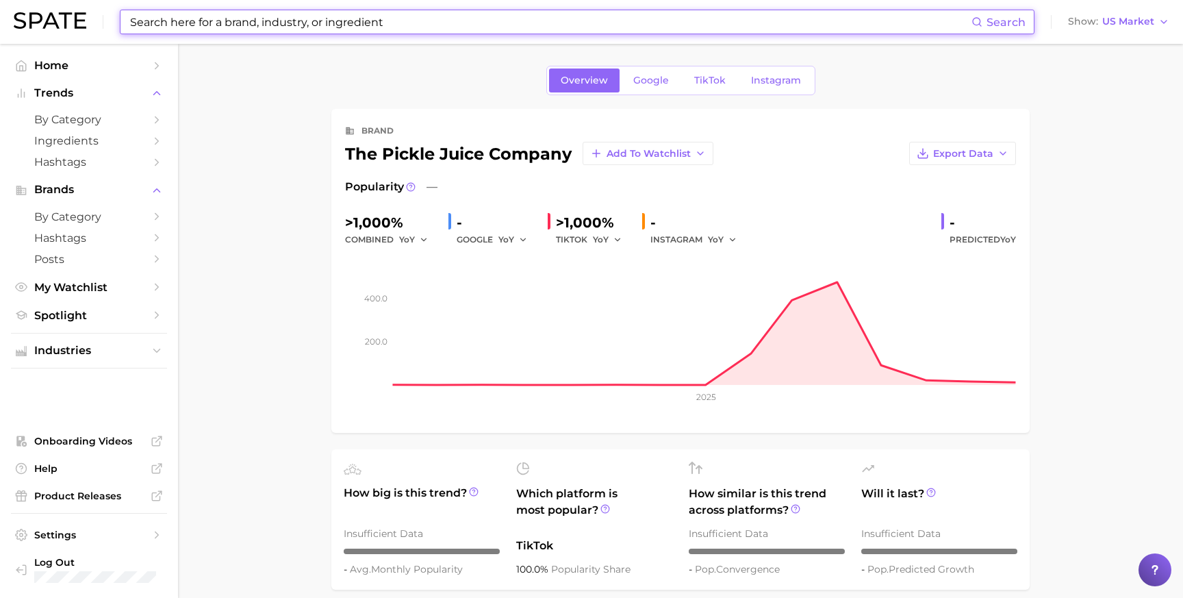
click at [217, 21] on input at bounding box center [550, 21] width 843 height 23
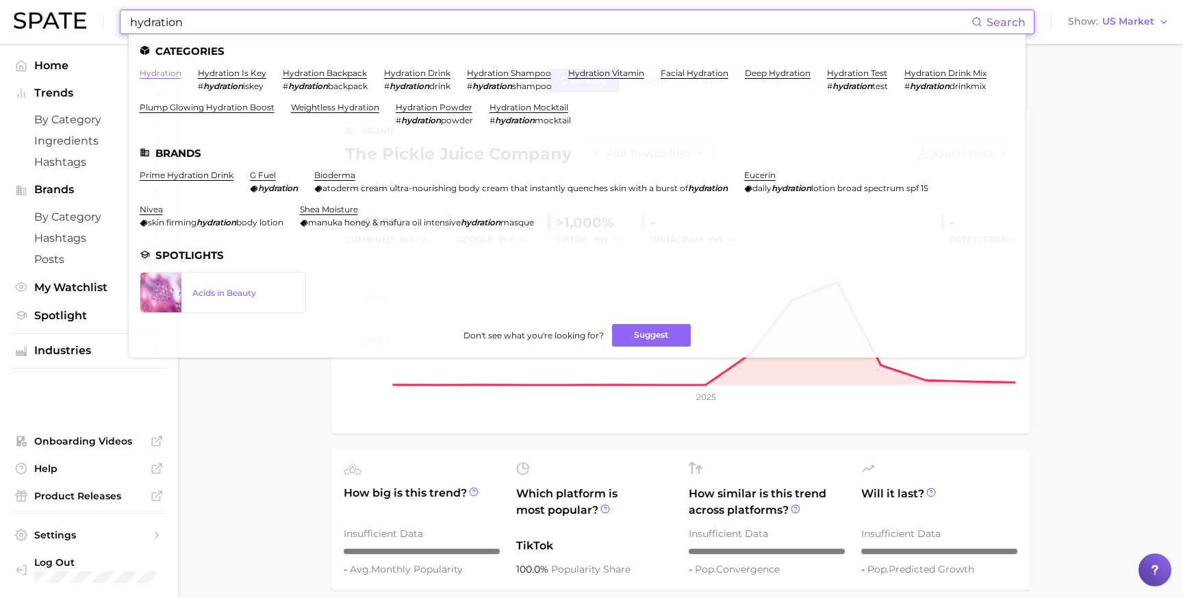
type input "hydration"
click at [160, 73] on link "hydration" at bounding box center [161, 73] width 42 height 10
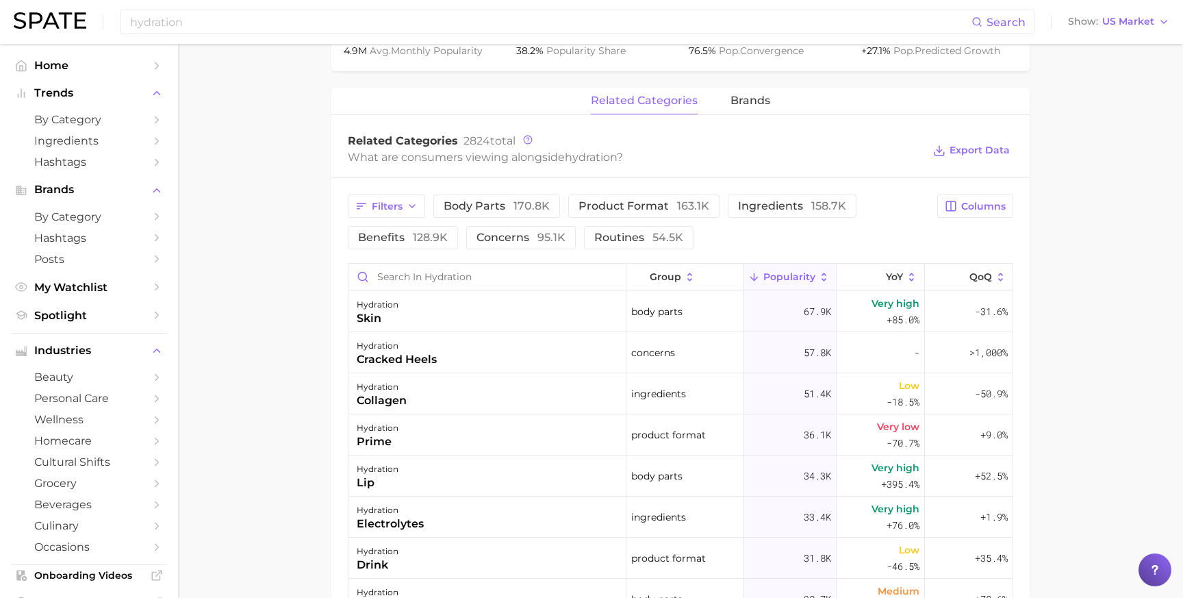
scroll to position [597, 0]
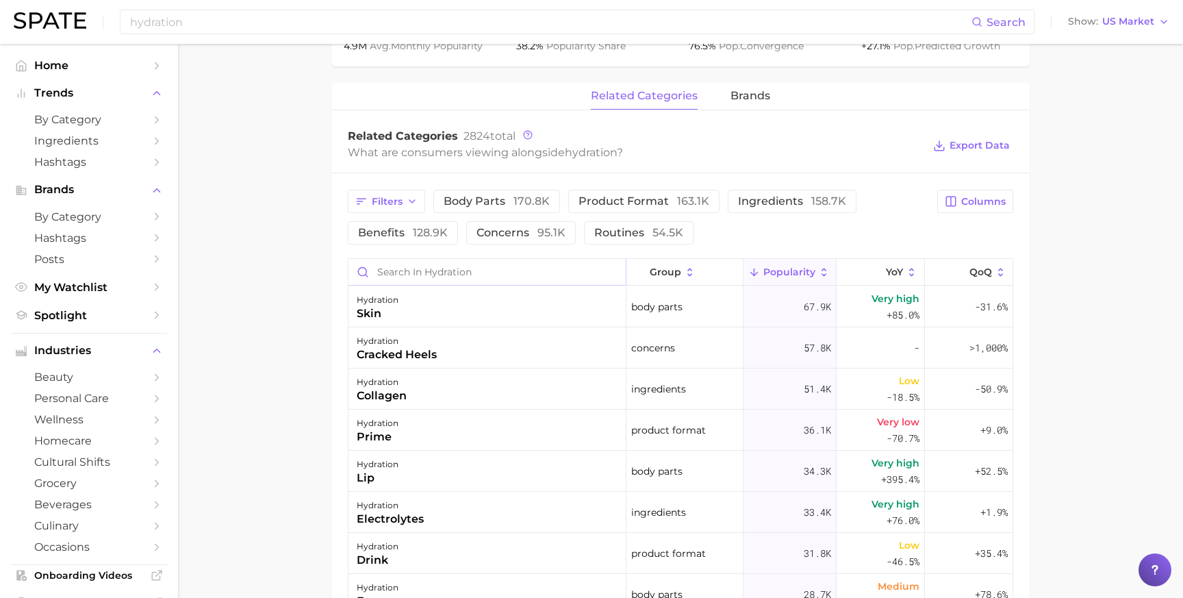
click at [409, 271] on input "Search in hydration" at bounding box center [486, 272] width 277 height 26
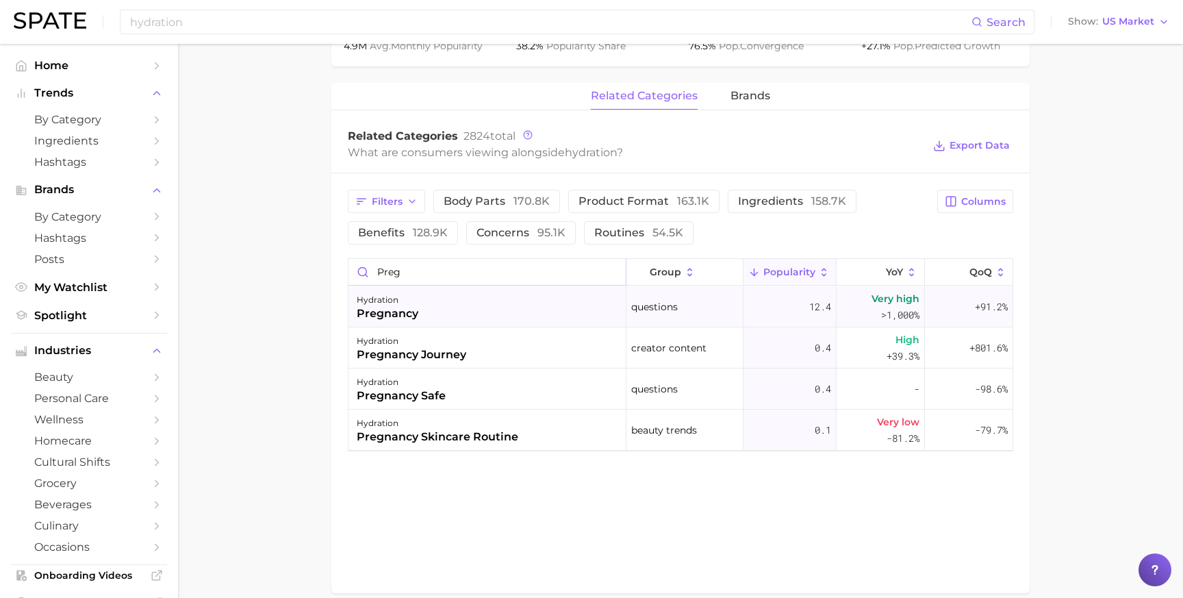
type input "preg"
click at [474, 306] on div "hydration pregnancy" at bounding box center [487, 306] width 278 height 41
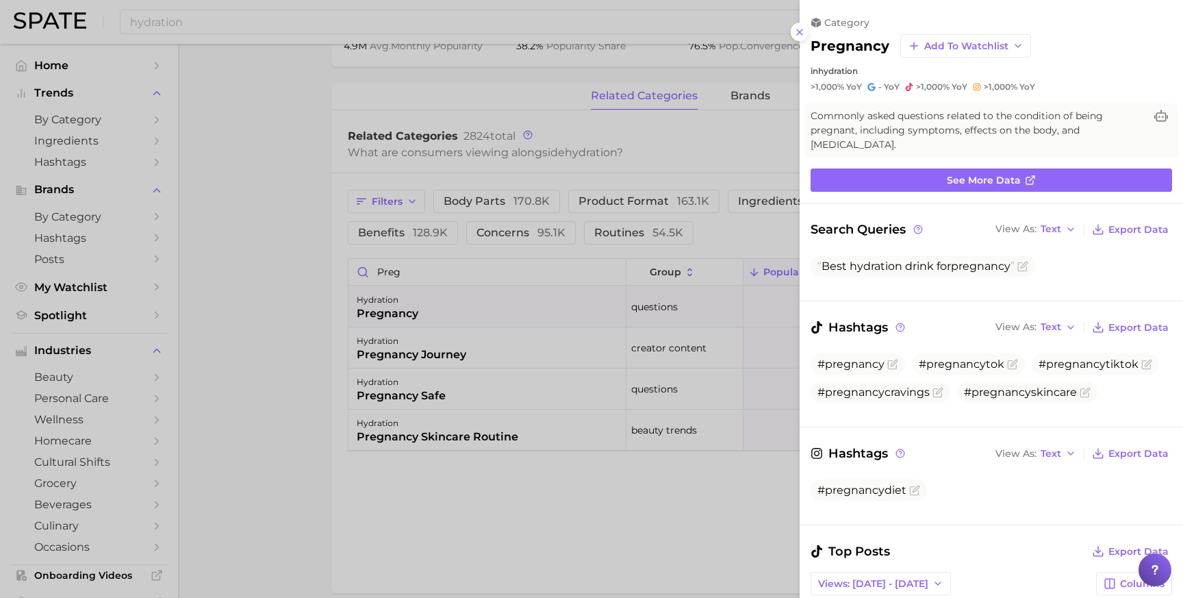
scroll to position [0, 0]
click at [1130, 224] on span "Export Data" at bounding box center [1138, 230] width 60 height 12
click at [997, 179] on span "See more data" at bounding box center [984, 181] width 74 height 12
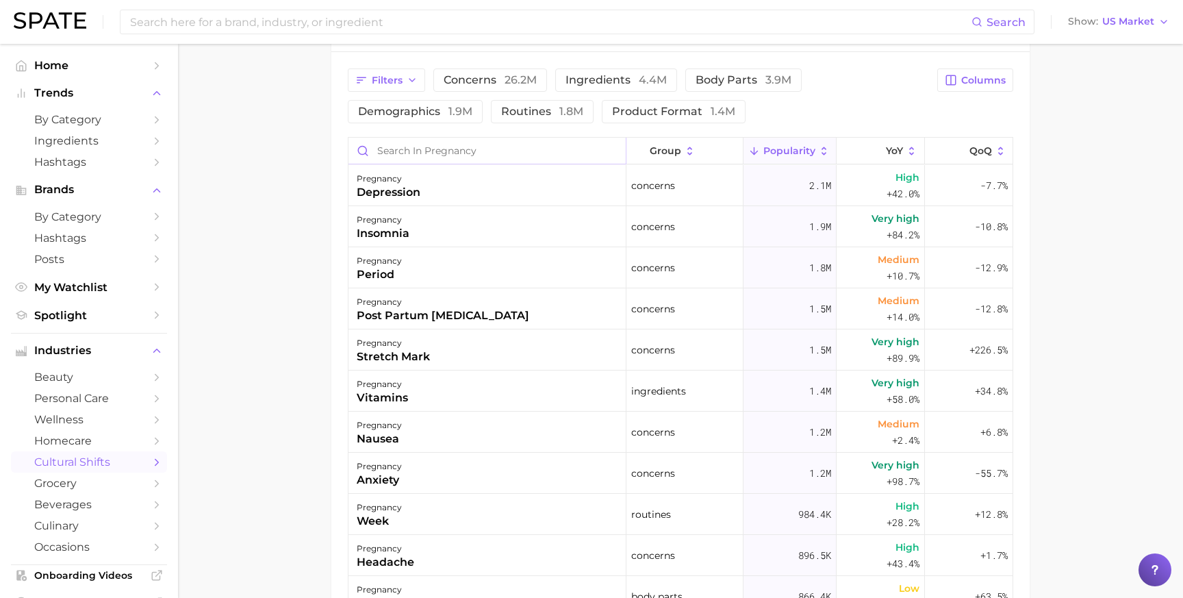
click at [406, 151] on input "Search in pregnancy" at bounding box center [486, 151] width 277 height 26
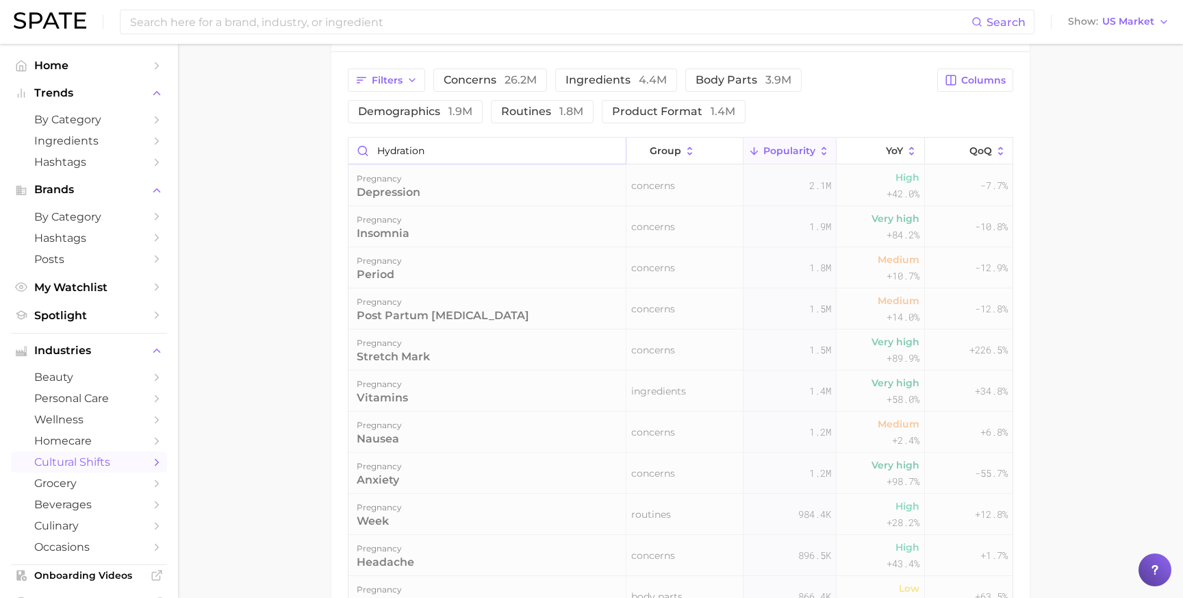
scroll to position [661, 0]
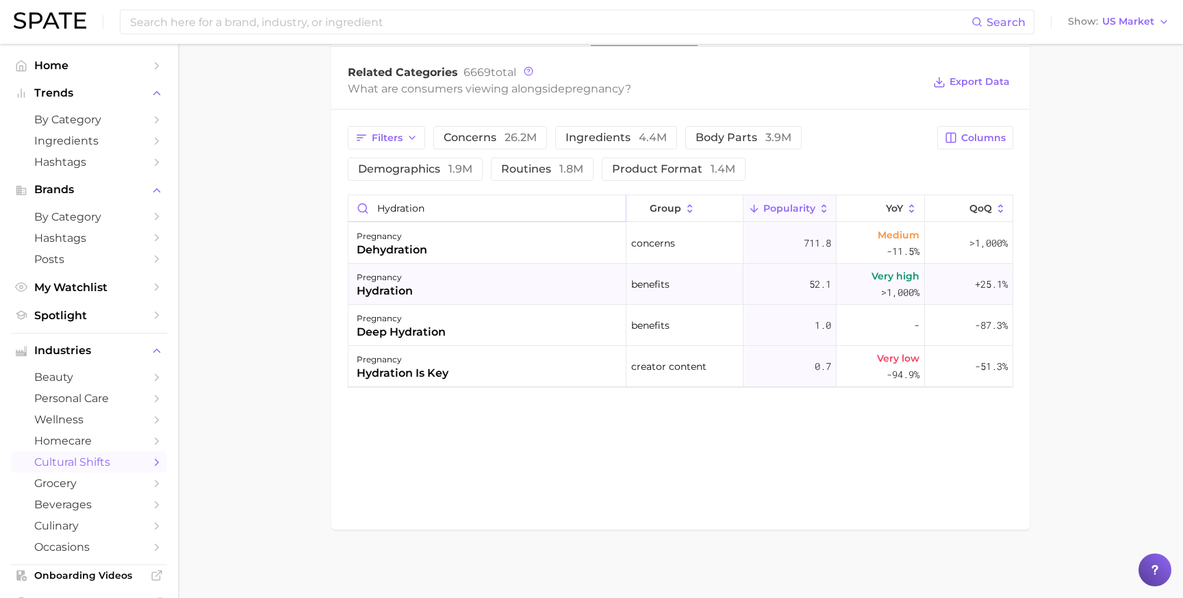
type input "hydration"
click at [392, 283] on div "hydration" at bounding box center [385, 291] width 56 height 16
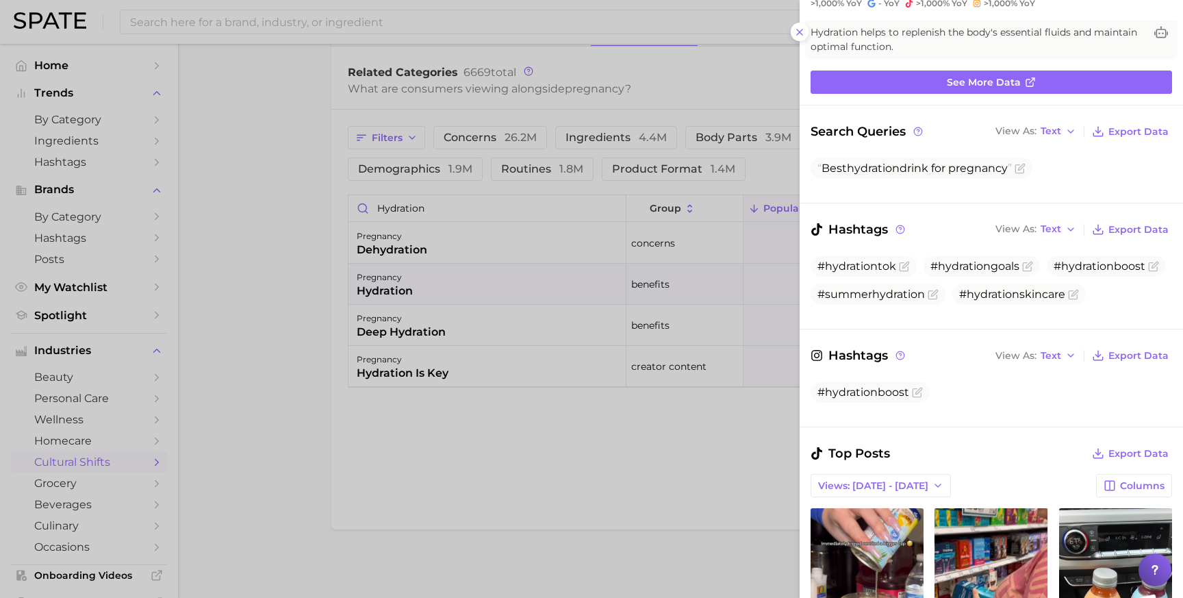
scroll to position [0, 0]
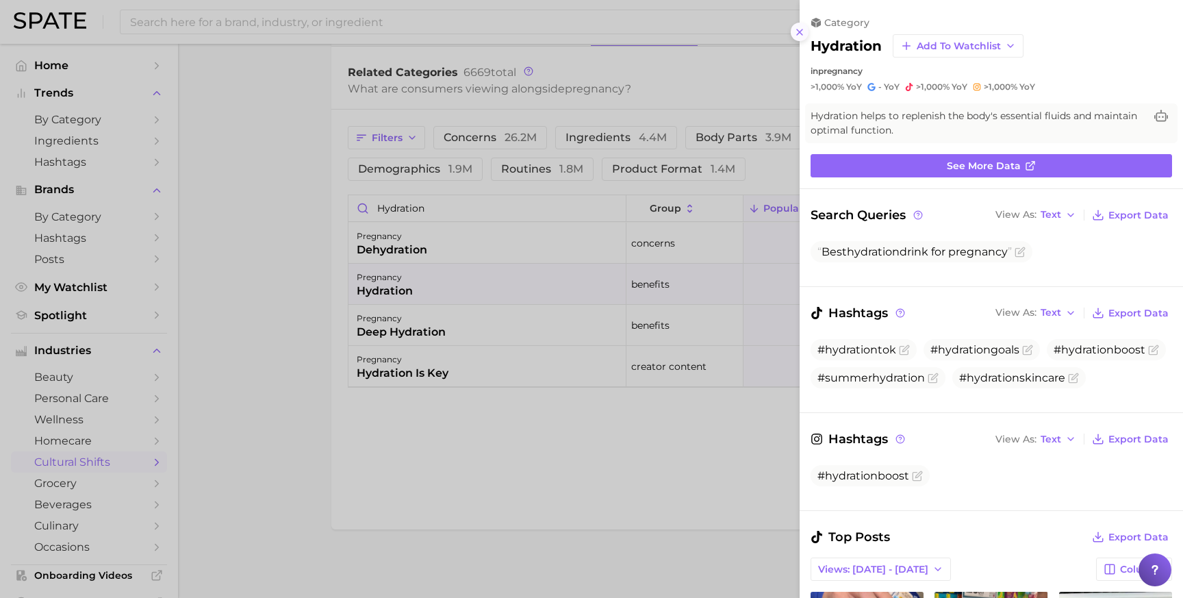
click at [800, 32] on icon at bounding box center [799, 32] width 11 height 11
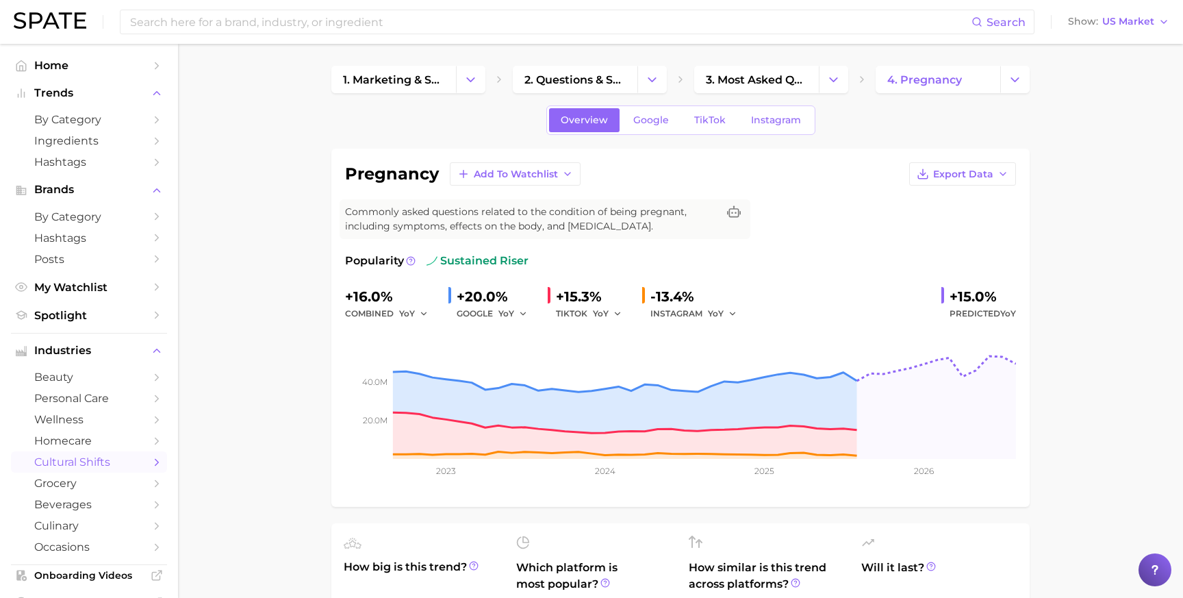
type input "hydration"
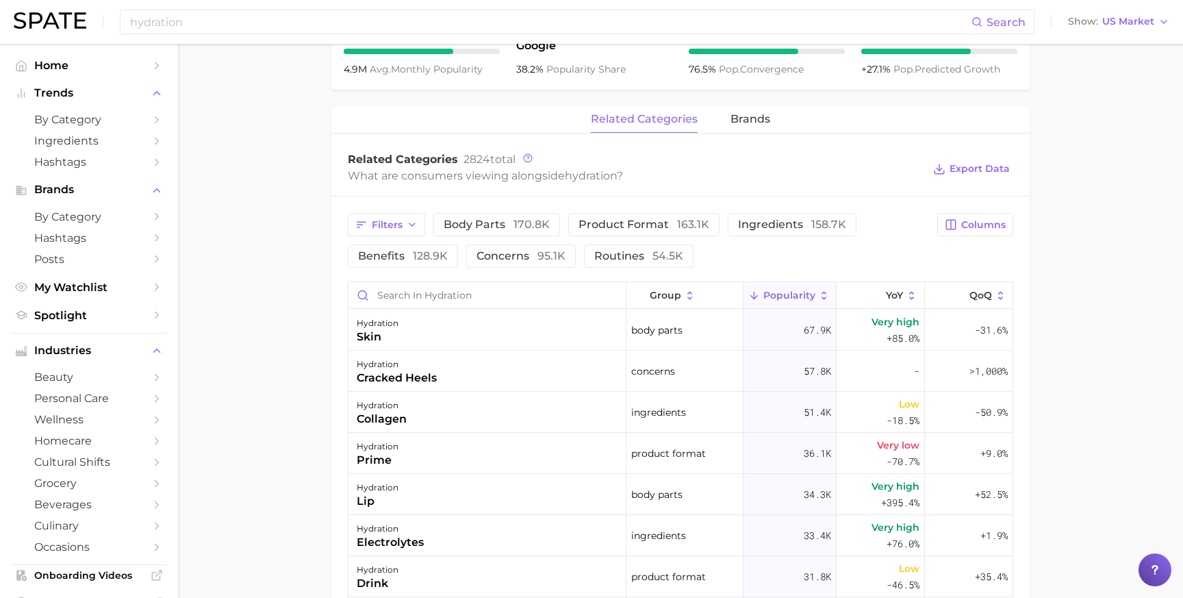
scroll to position [579, 0]
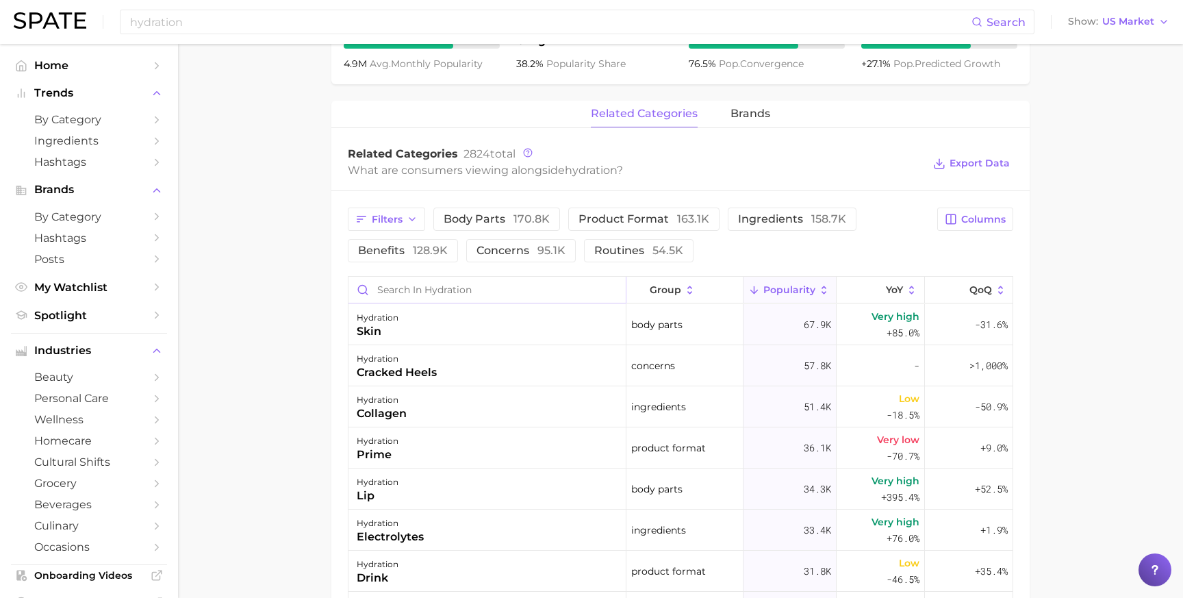
click at [472, 285] on input "Search in hydration" at bounding box center [486, 290] width 277 height 26
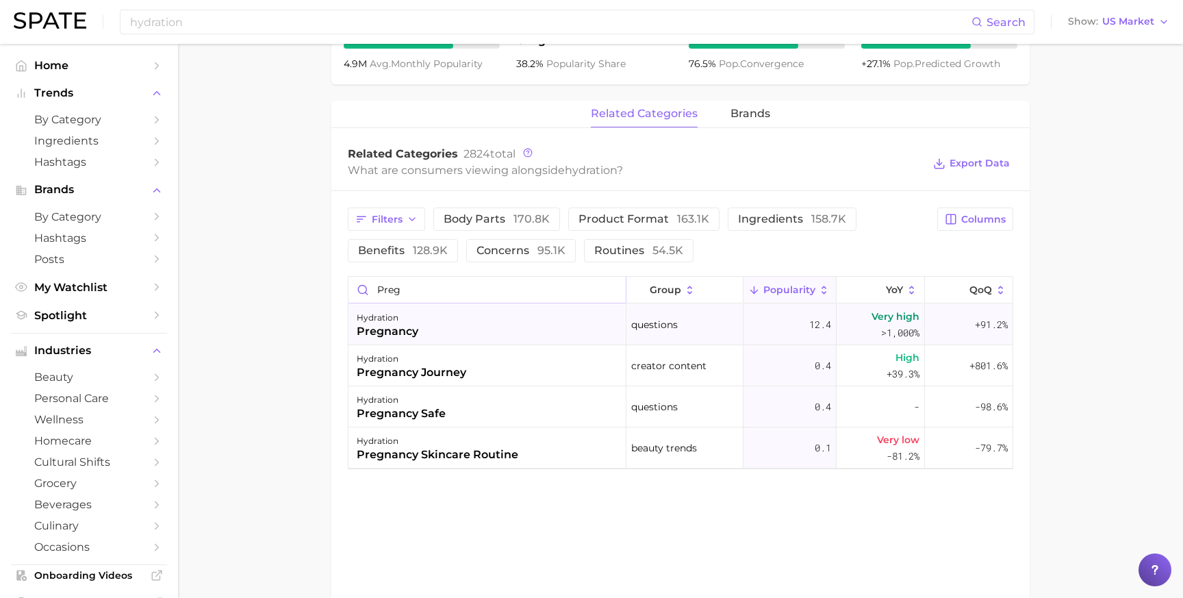
type input "preg"
click at [469, 331] on div "hydration pregnancy" at bounding box center [487, 324] width 278 height 41
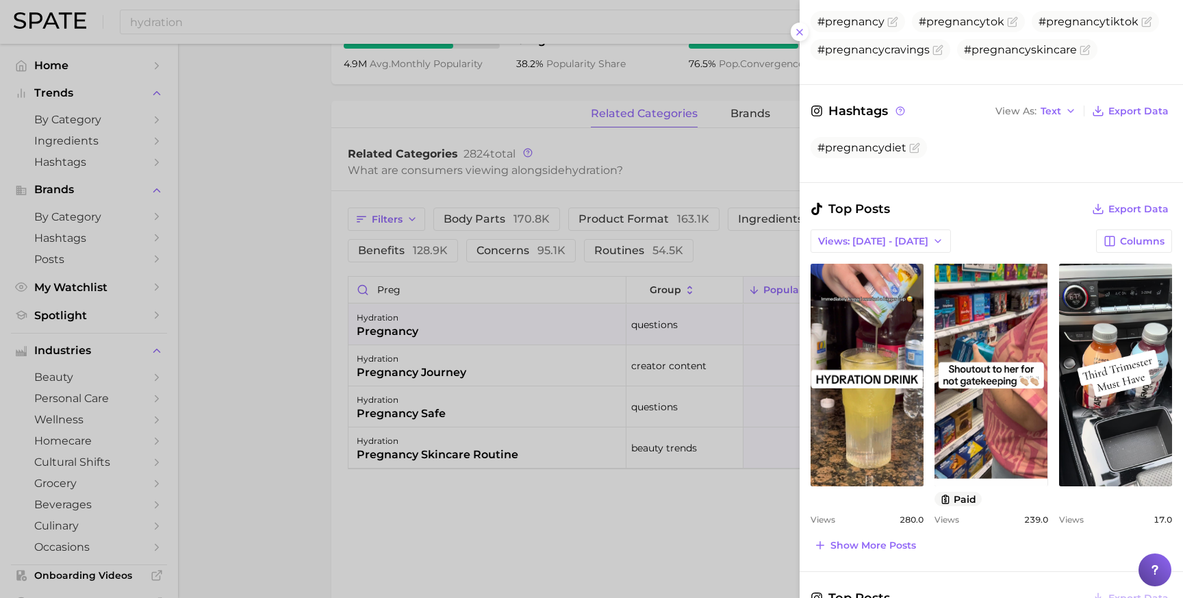
scroll to position [0, 0]
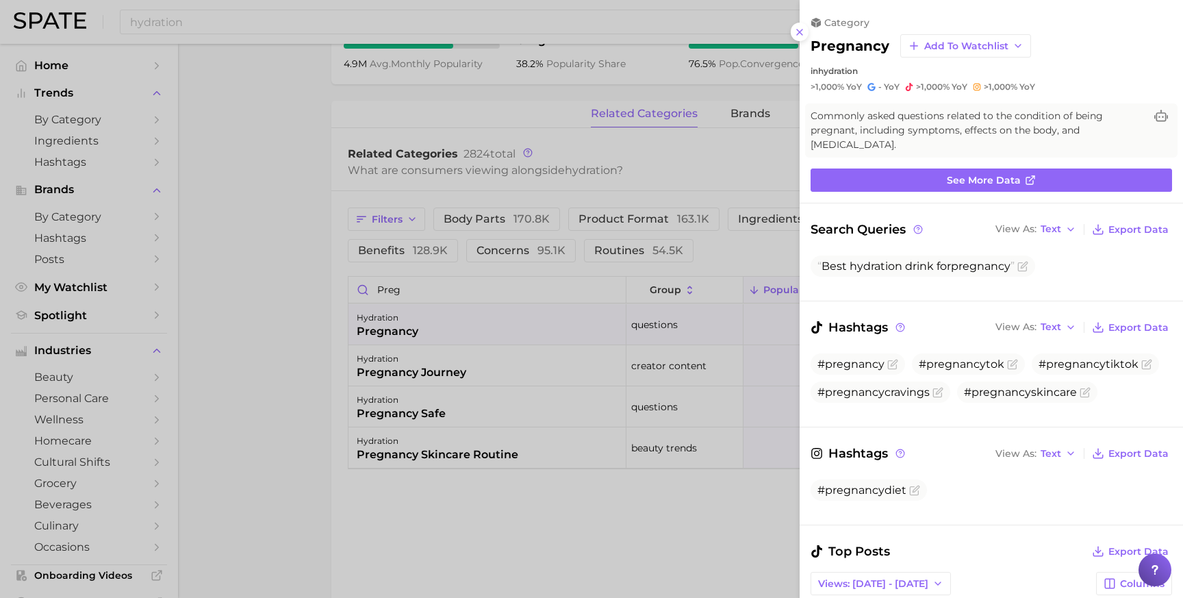
click at [724, 160] on div at bounding box center [591, 299] width 1183 height 598
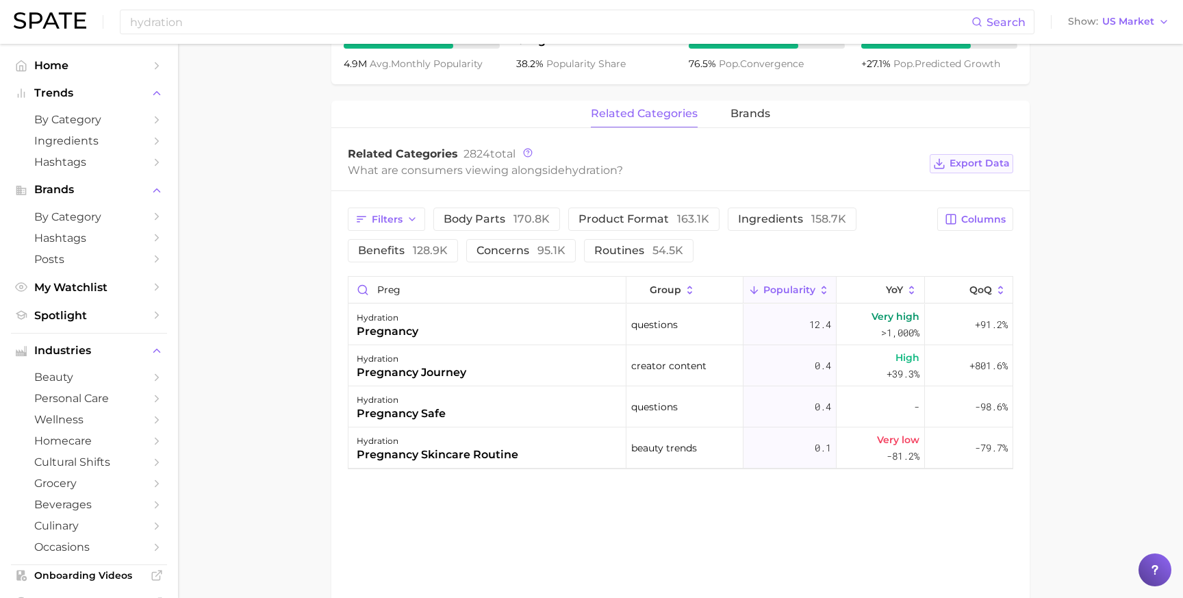
click at [974, 164] on span "Export Data" at bounding box center [980, 163] width 60 height 12
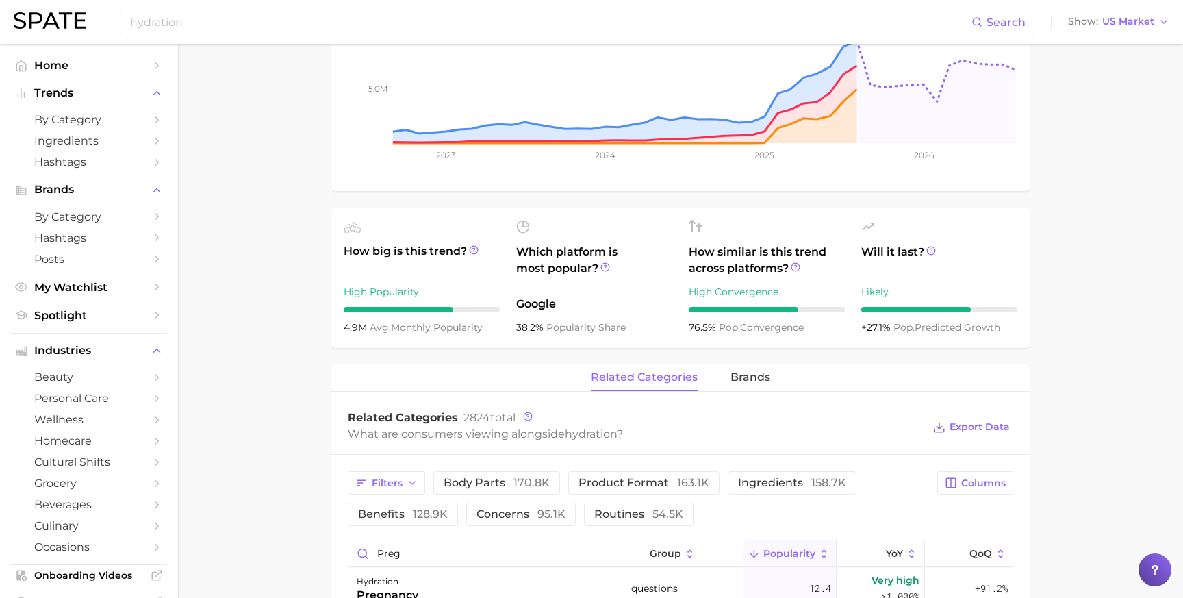
scroll to position [307, 0]
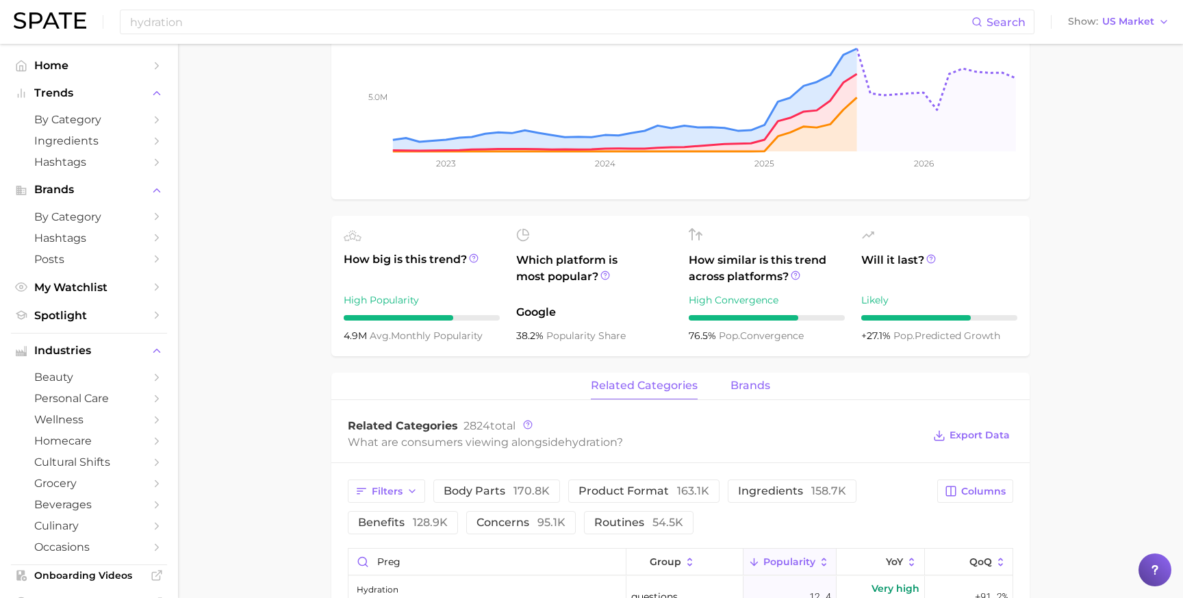
click at [747, 391] on span "brands" at bounding box center [750, 385] width 40 height 12
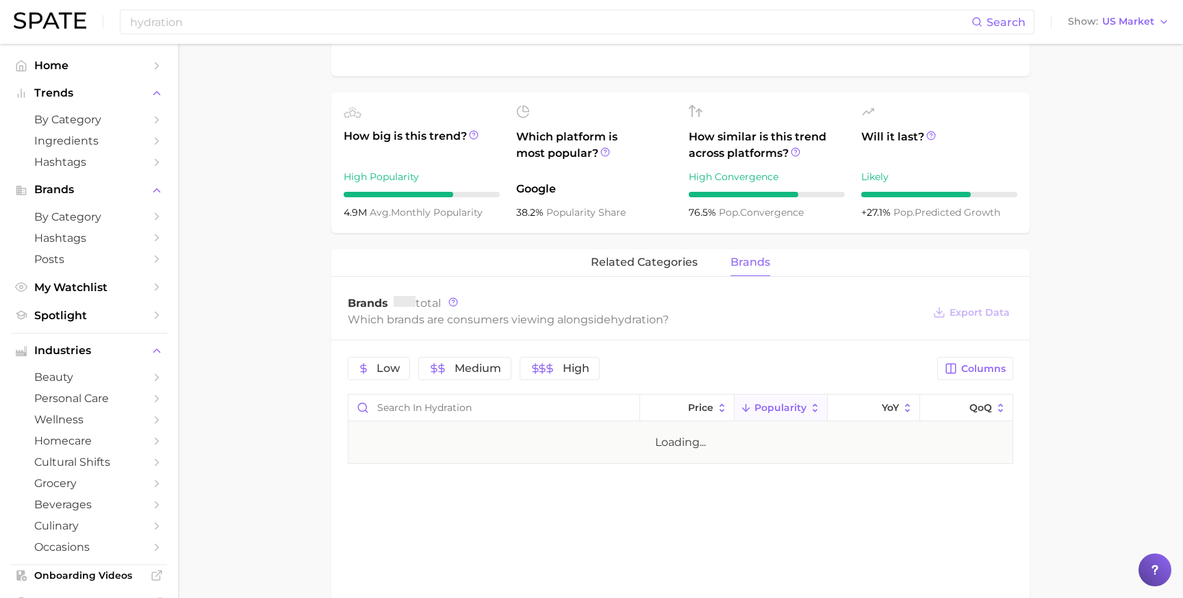
scroll to position [448, 0]
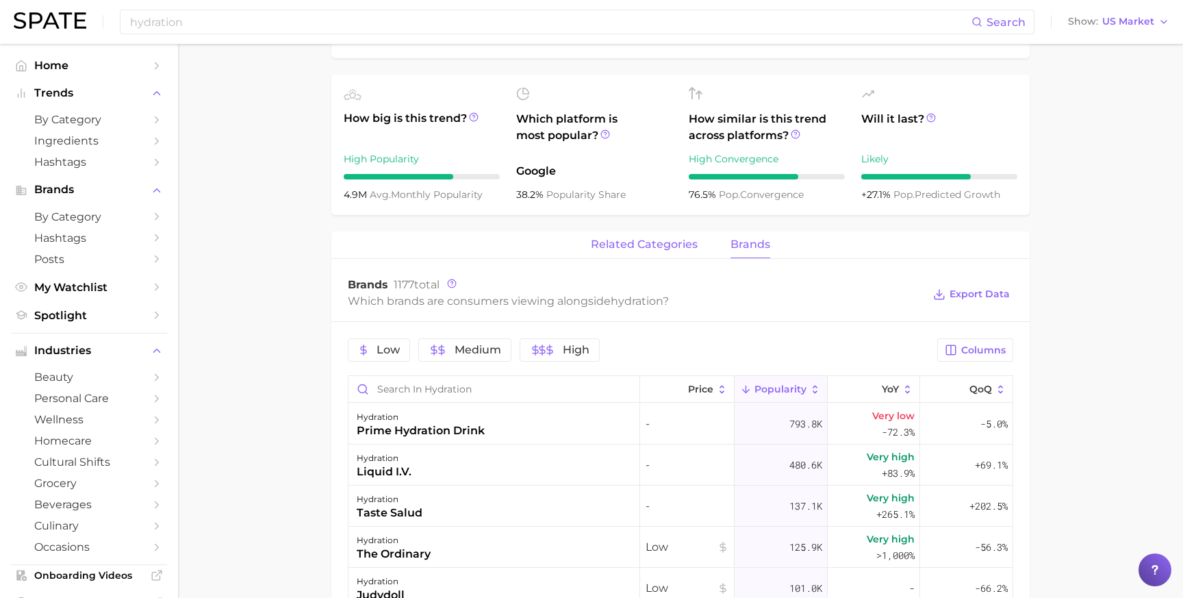
click at [611, 255] on button "related categories" at bounding box center [644, 244] width 107 height 27
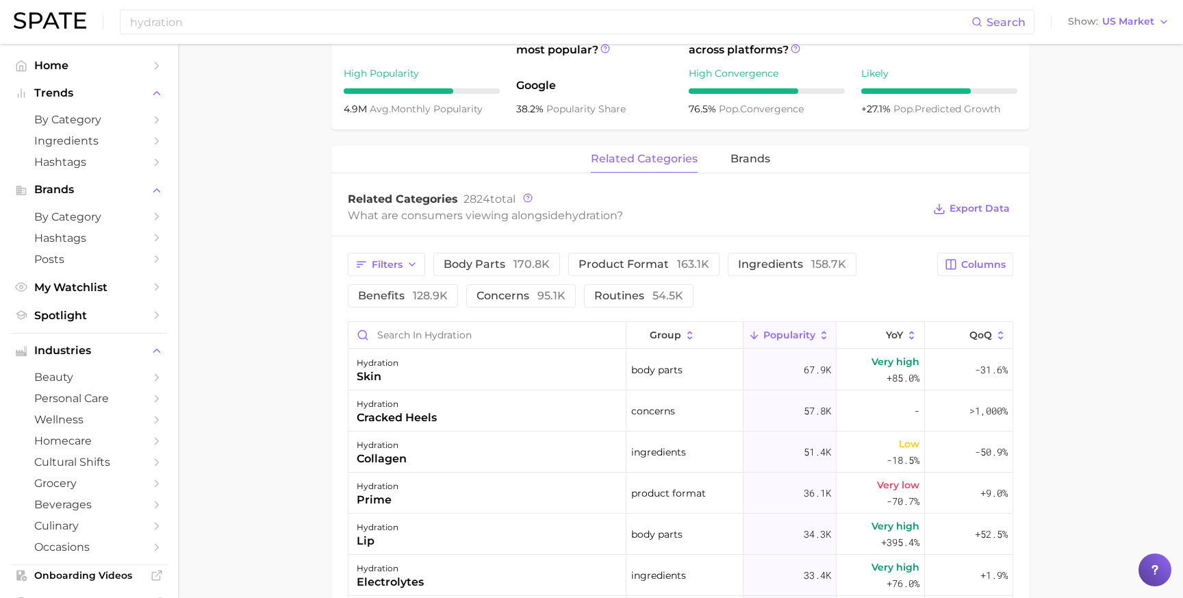
scroll to position [544, 0]
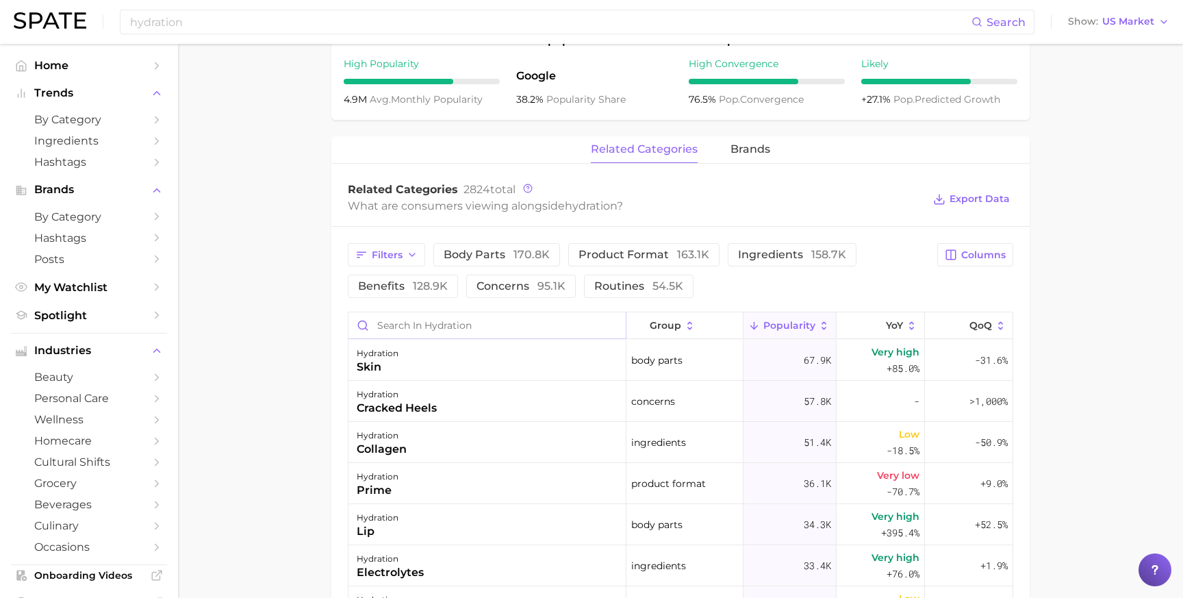
click at [428, 320] on input "Search in hydration" at bounding box center [486, 325] width 277 height 26
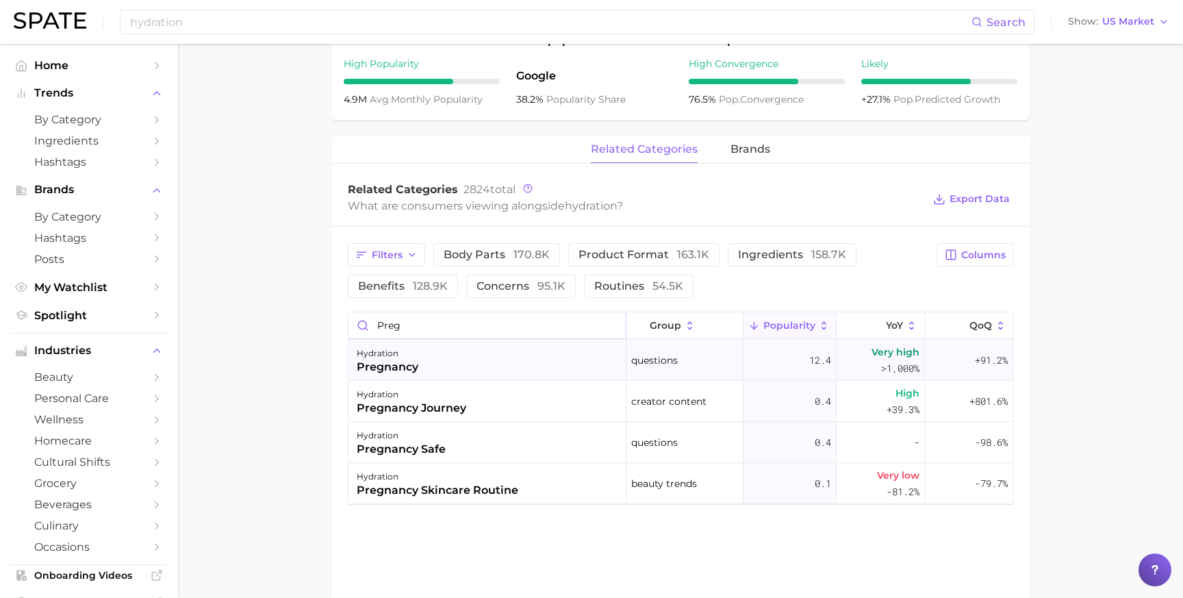
type input "preg"
click at [459, 361] on div "hydration pregnancy" at bounding box center [487, 360] width 278 height 41
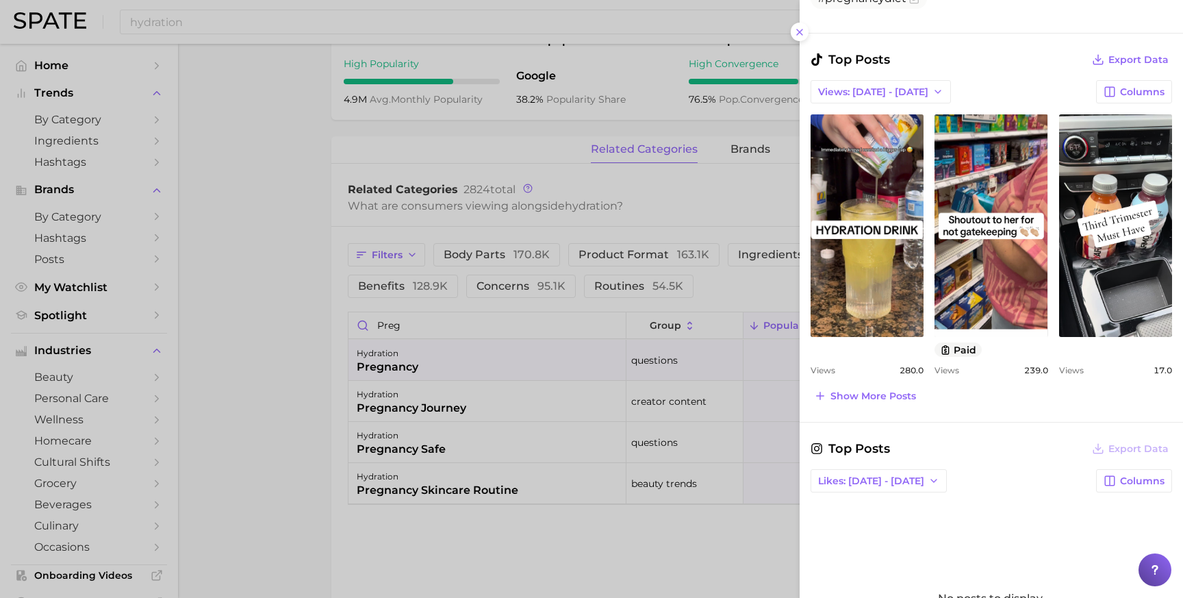
scroll to position [478, 0]
